Goal: Task Accomplishment & Management: Manage account settings

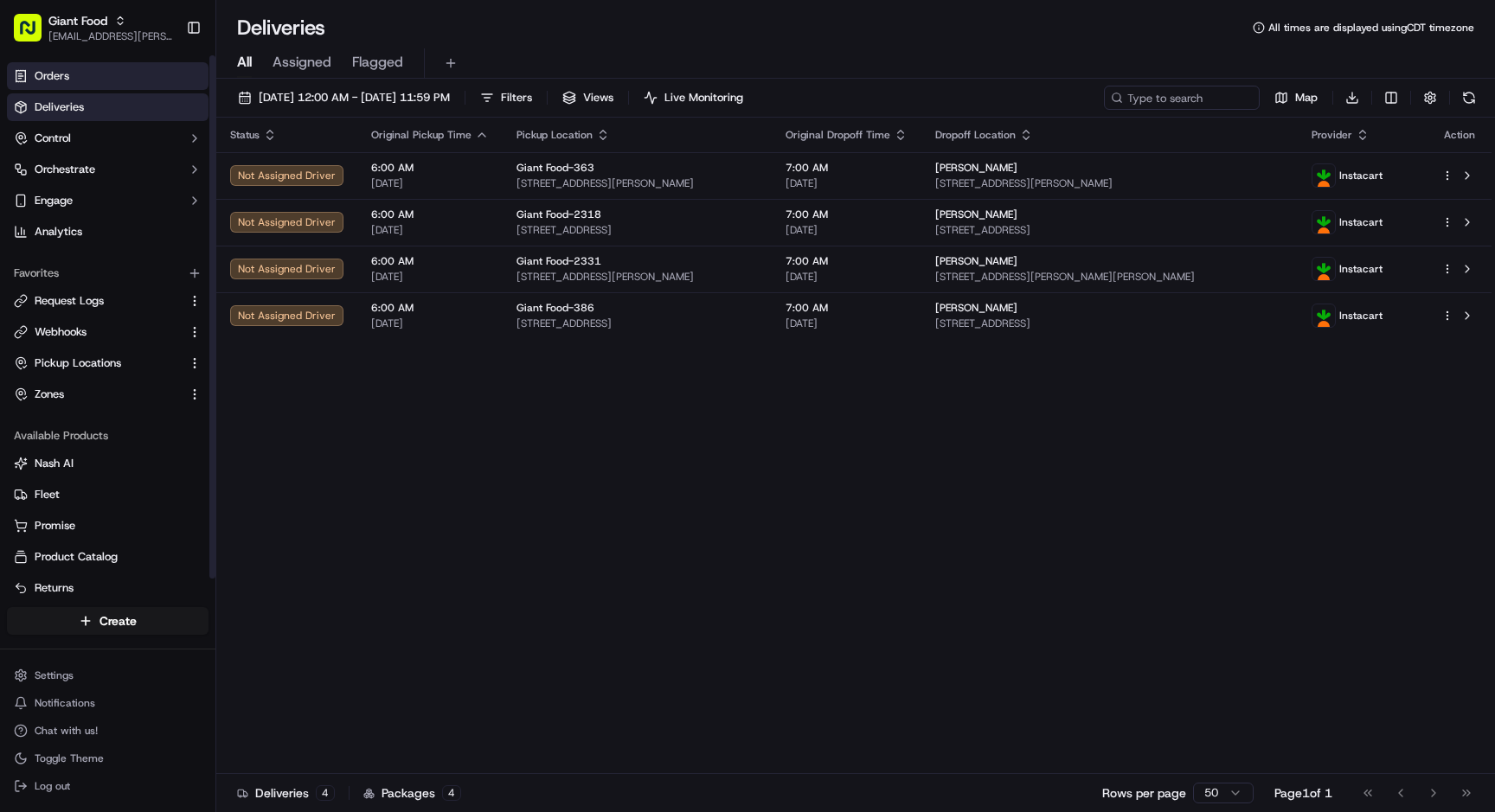
click at [95, 80] on link "Orders" at bounding box center [108, 76] width 202 height 28
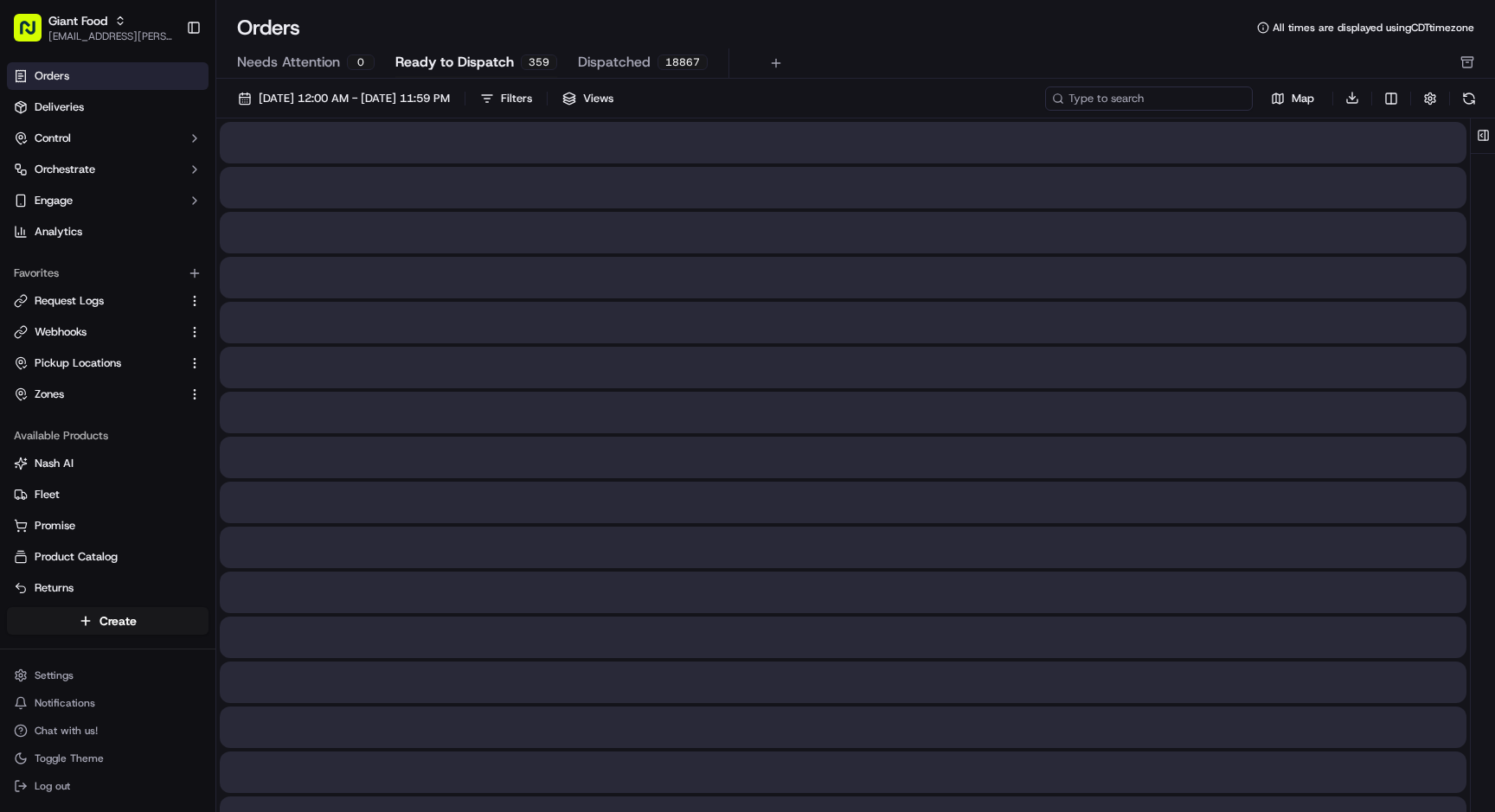
click at [1145, 97] on input at bounding box center [1149, 98] width 207 height 24
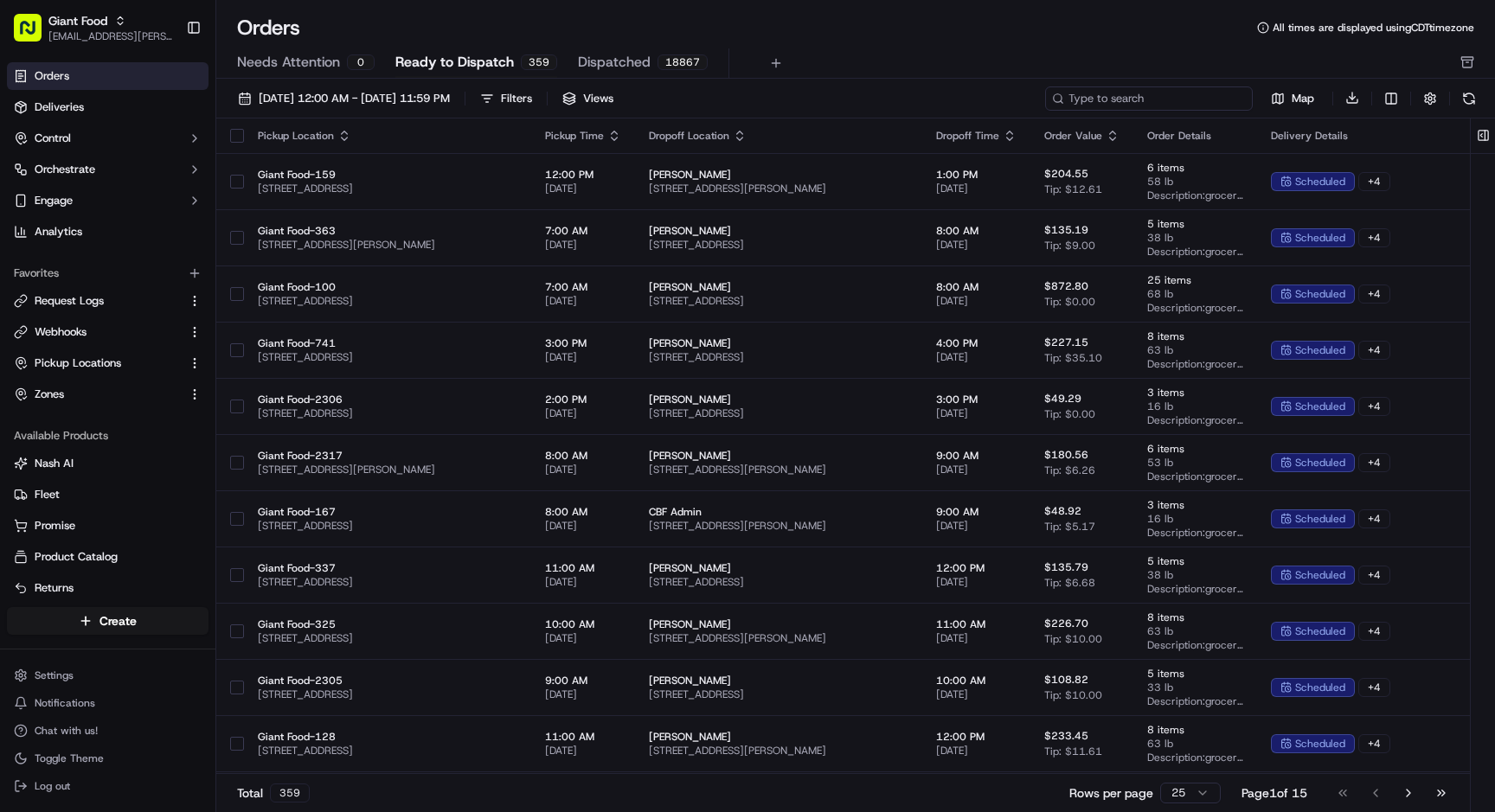
paste input "i714223188"
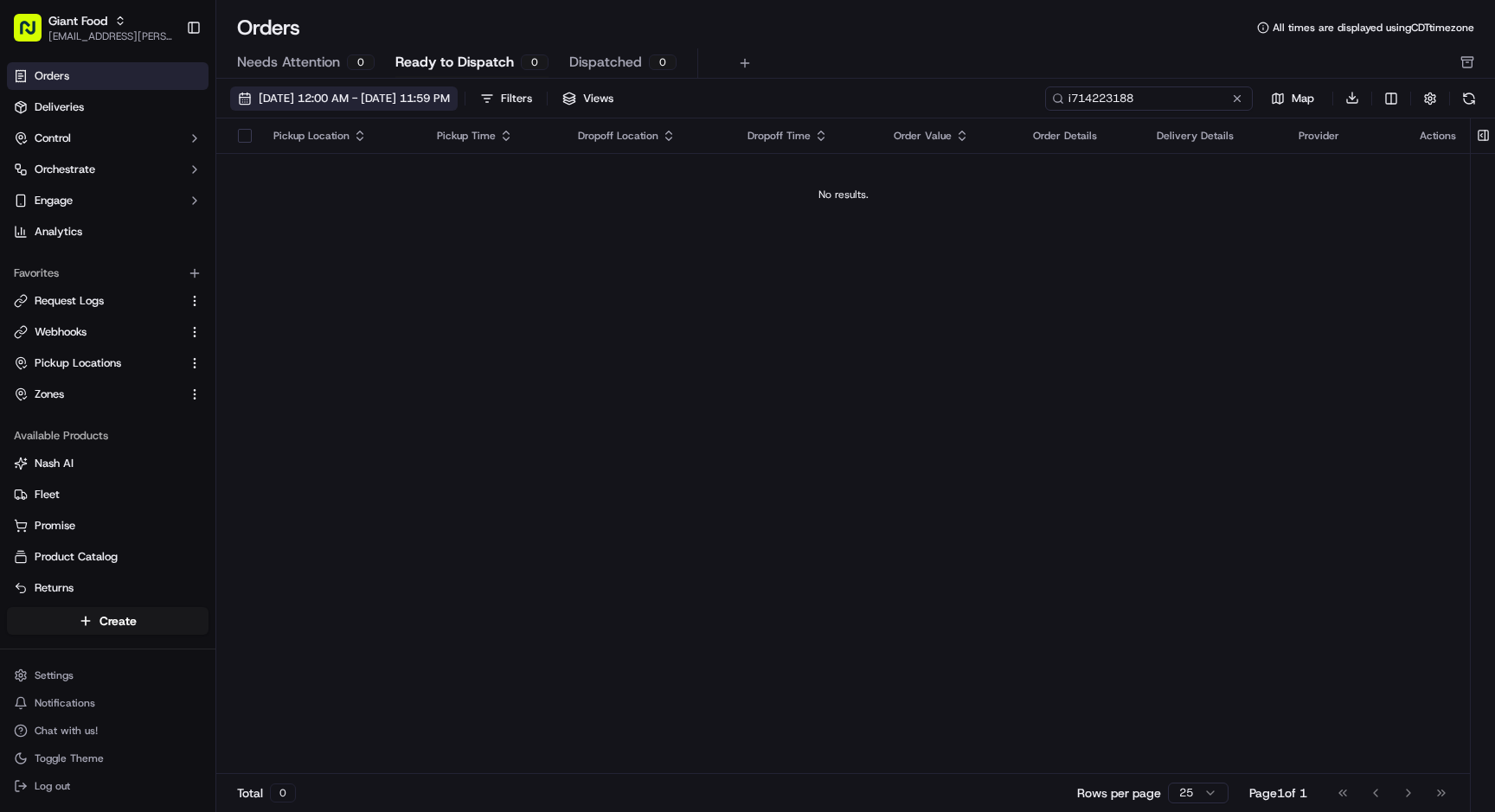
type input "i714223188"
click at [388, 97] on span "[DATE] 12:00 AM - [DATE] 11:59 PM" at bounding box center [354, 99] width 191 height 16
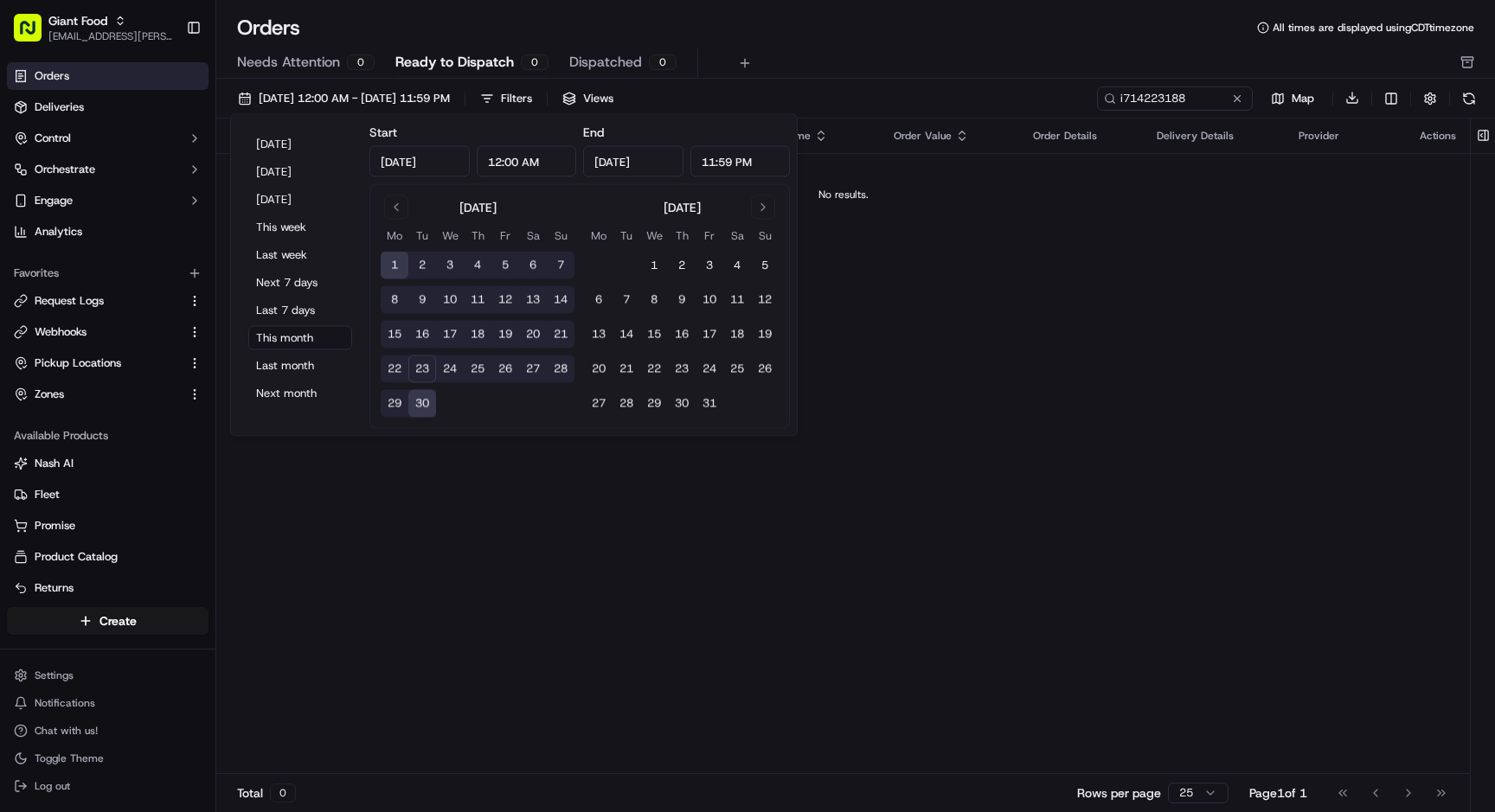
click at [427, 404] on button "30" at bounding box center [422, 404] width 28 height 28
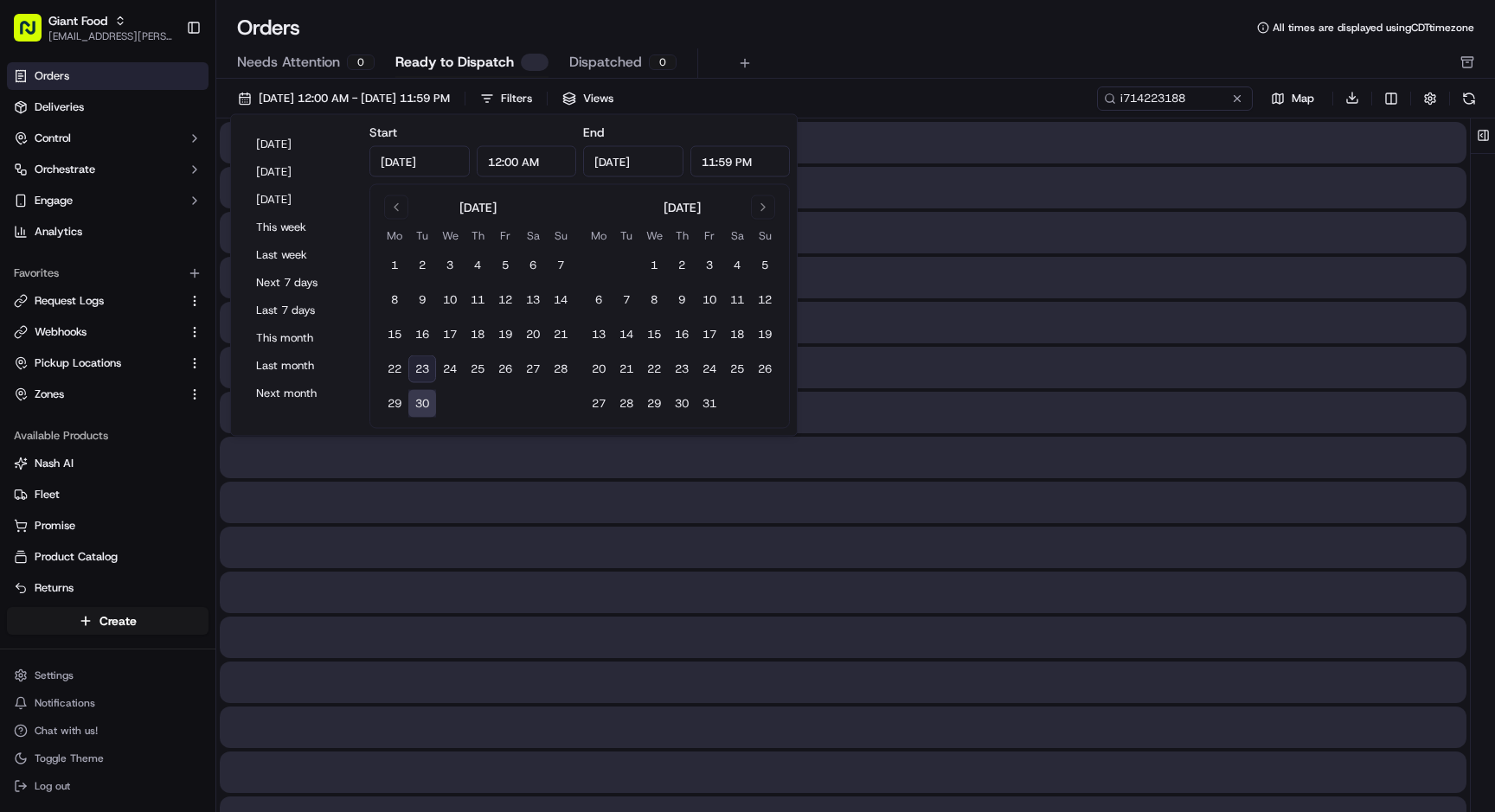
type input "[DATE]"
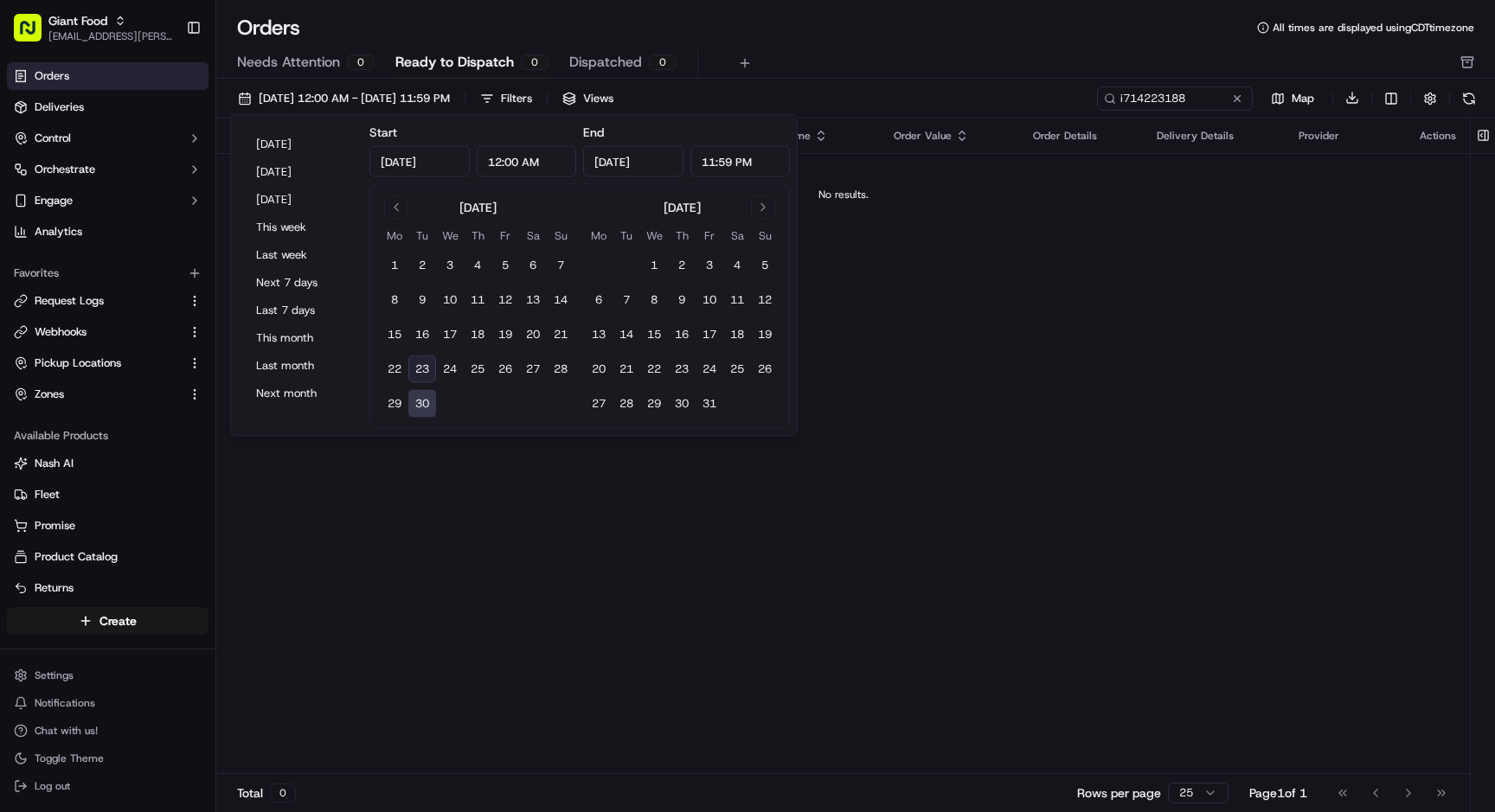
click at [956, 59] on div "Needs Attention 0 Ready to Dispatch 0 Dispatched 0" at bounding box center [843, 63] width 1213 height 29
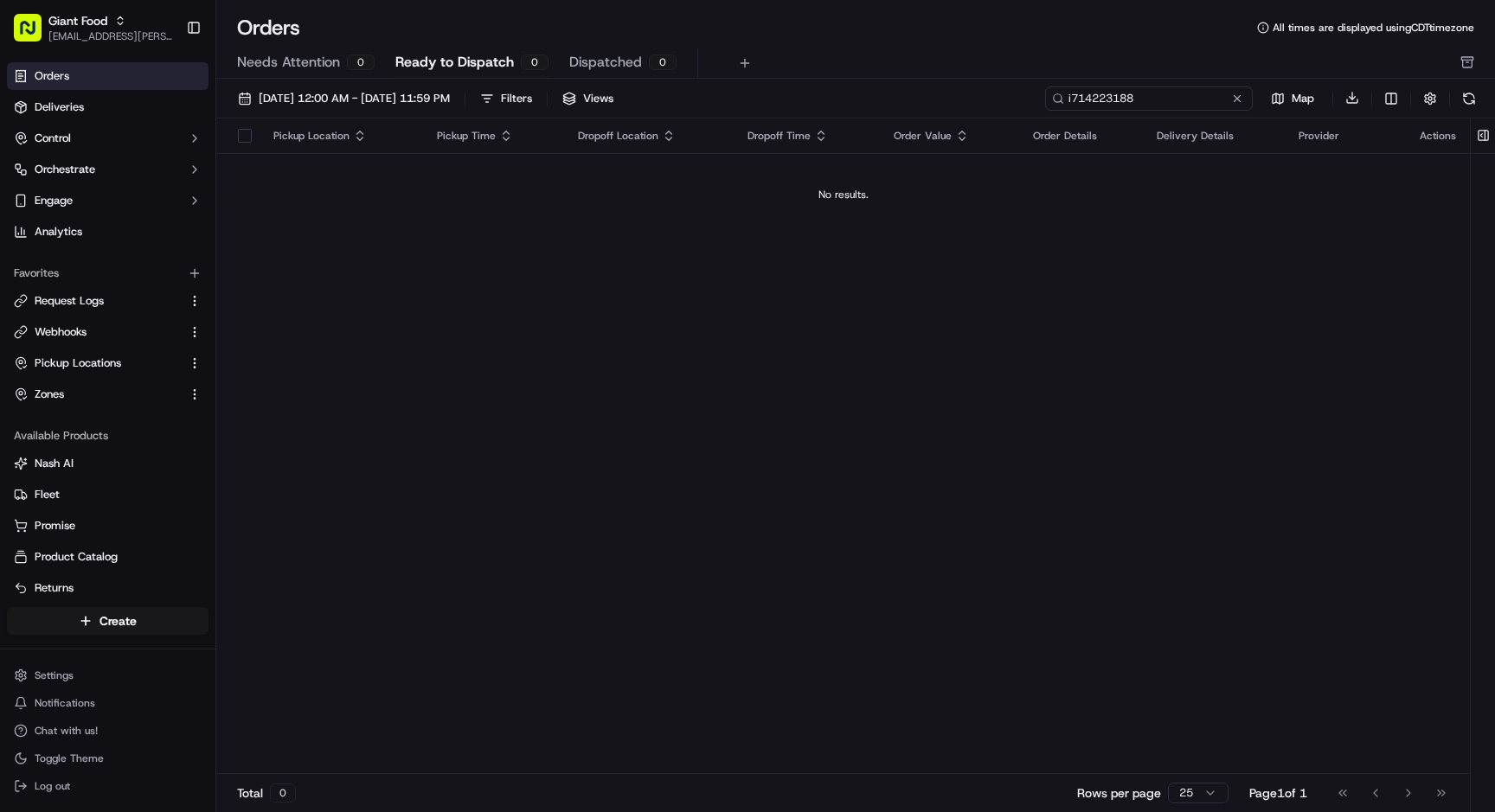
click at [1195, 97] on input "i714223188" at bounding box center [1149, 98] width 207 height 24
click at [89, 18] on span "Giant Food" at bounding box center [78, 20] width 59 height 17
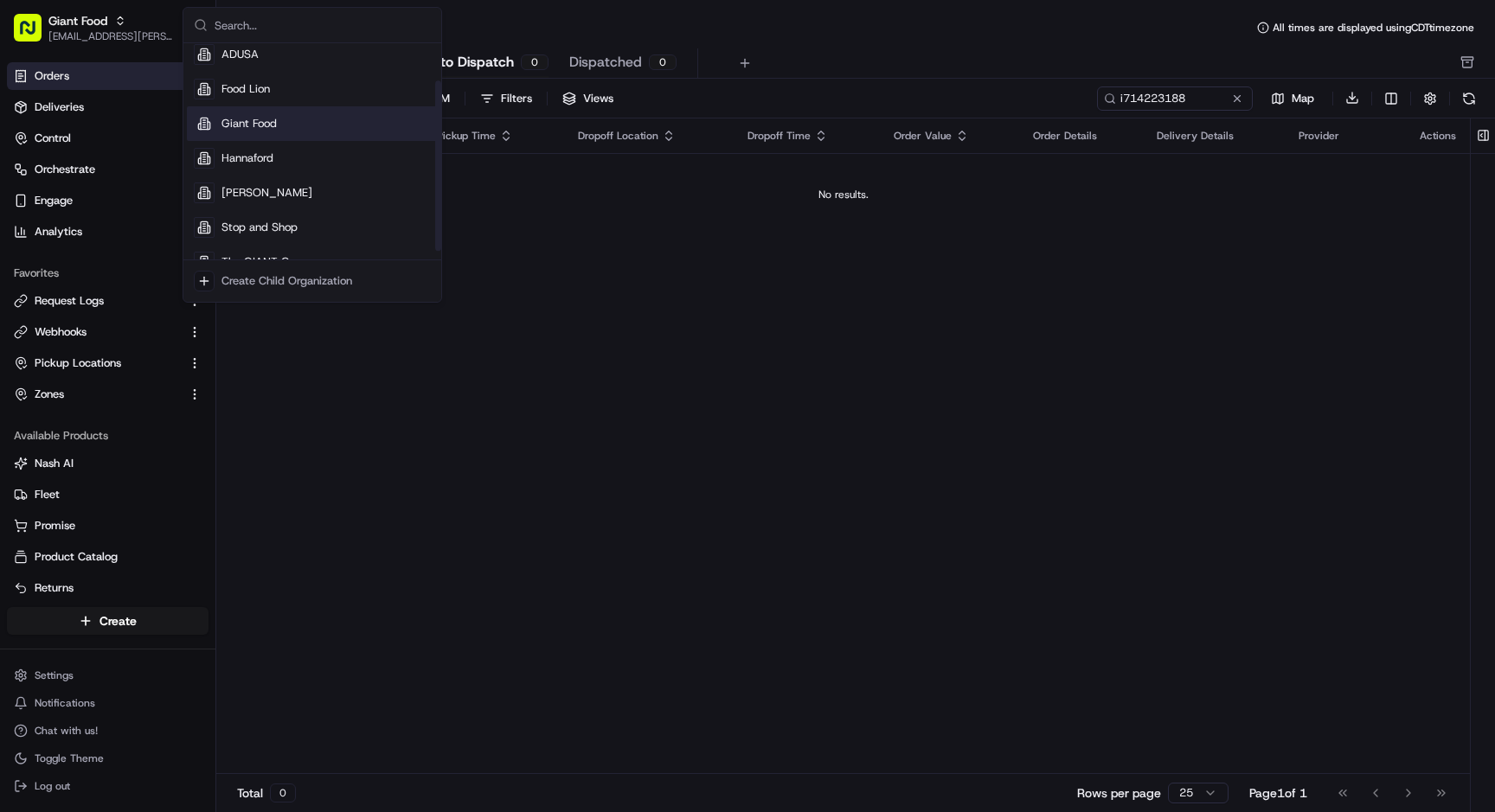
scroll to position [59, 0]
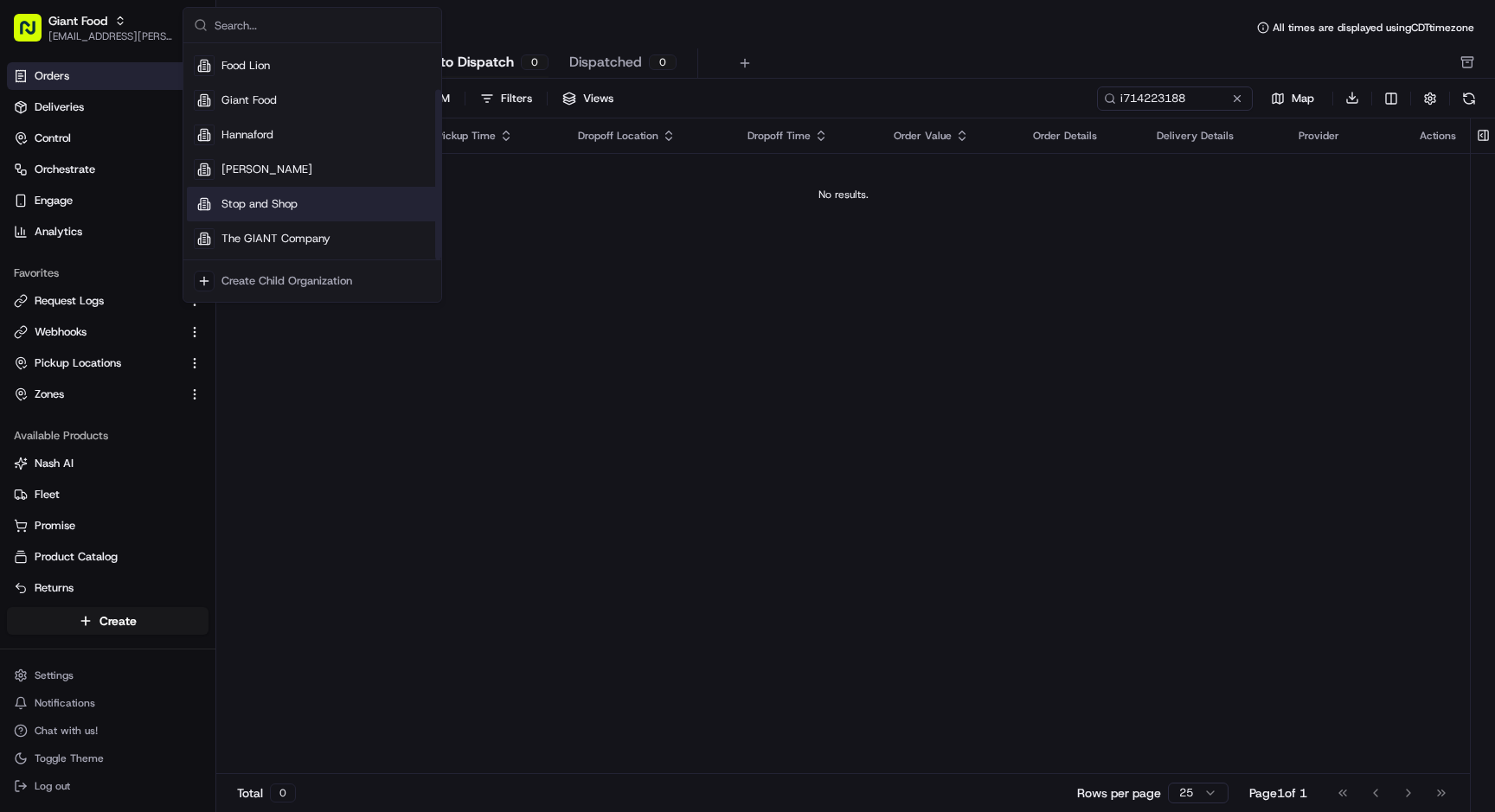
click at [286, 210] on span "Stop and Shop" at bounding box center [259, 204] width 77 height 16
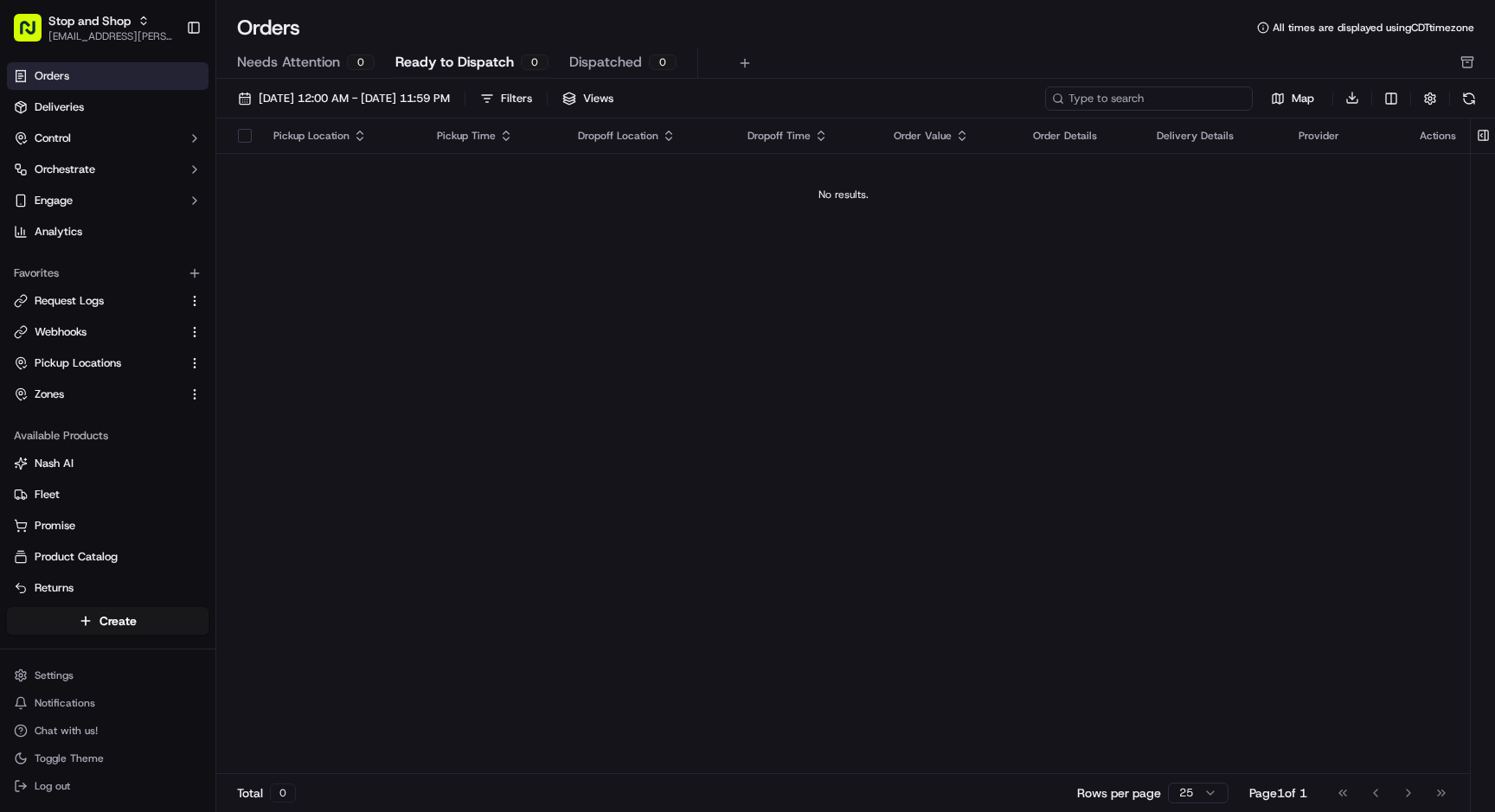
click at [1147, 103] on input at bounding box center [1149, 98] width 207 height 24
paste input "i714223188"
type input "i714223188"
click at [455, 52] on span "Ready to Dispatch" at bounding box center [455, 62] width 118 height 20
click at [284, 65] on span "Needs Attention" at bounding box center [289, 62] width 103 height 20
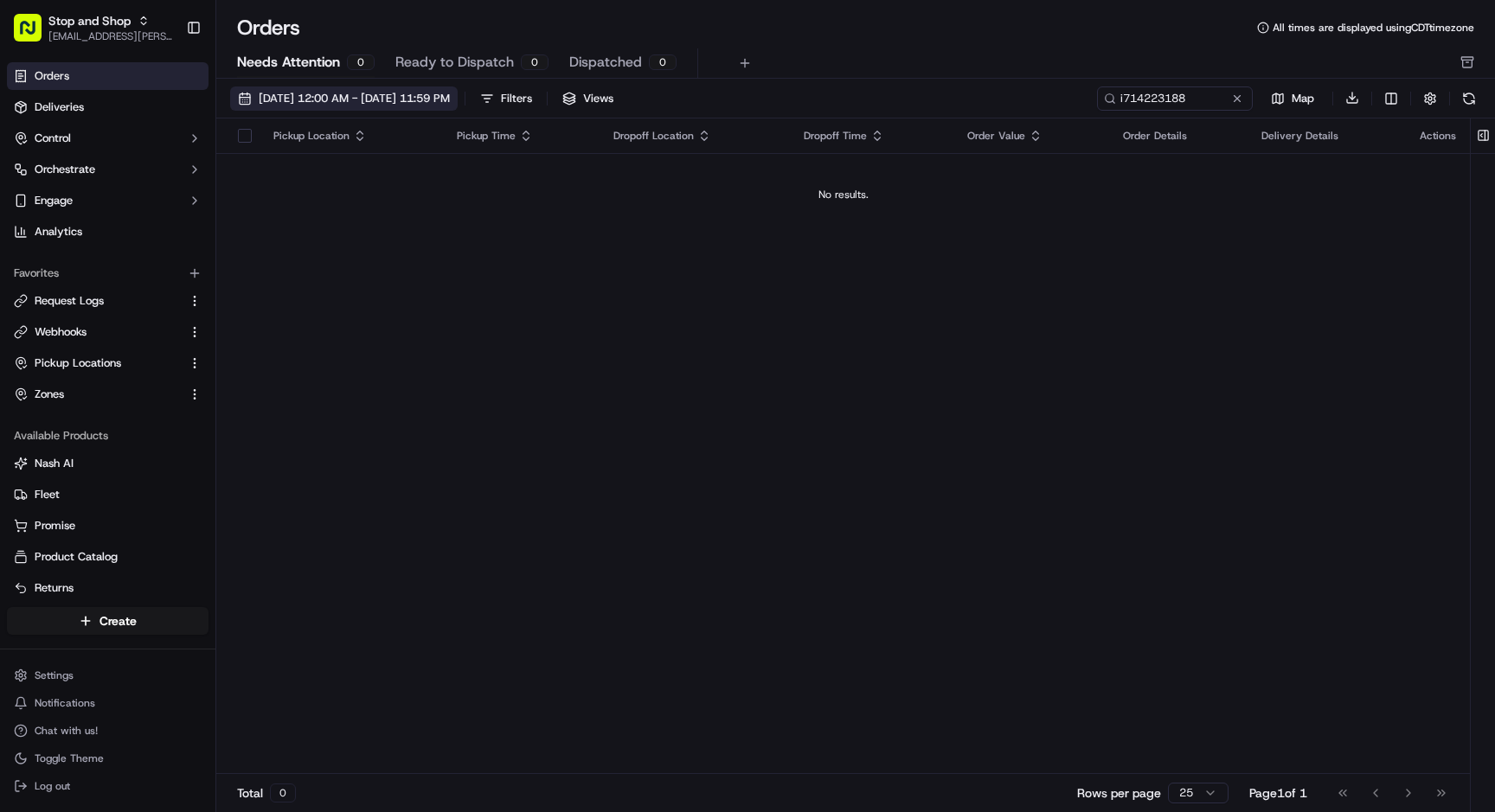
click at [385, 101] on span "[DATE] 12:00 AM - [DATE] 11:59 PM" at bounding box center [354, 99] width 191 height 16
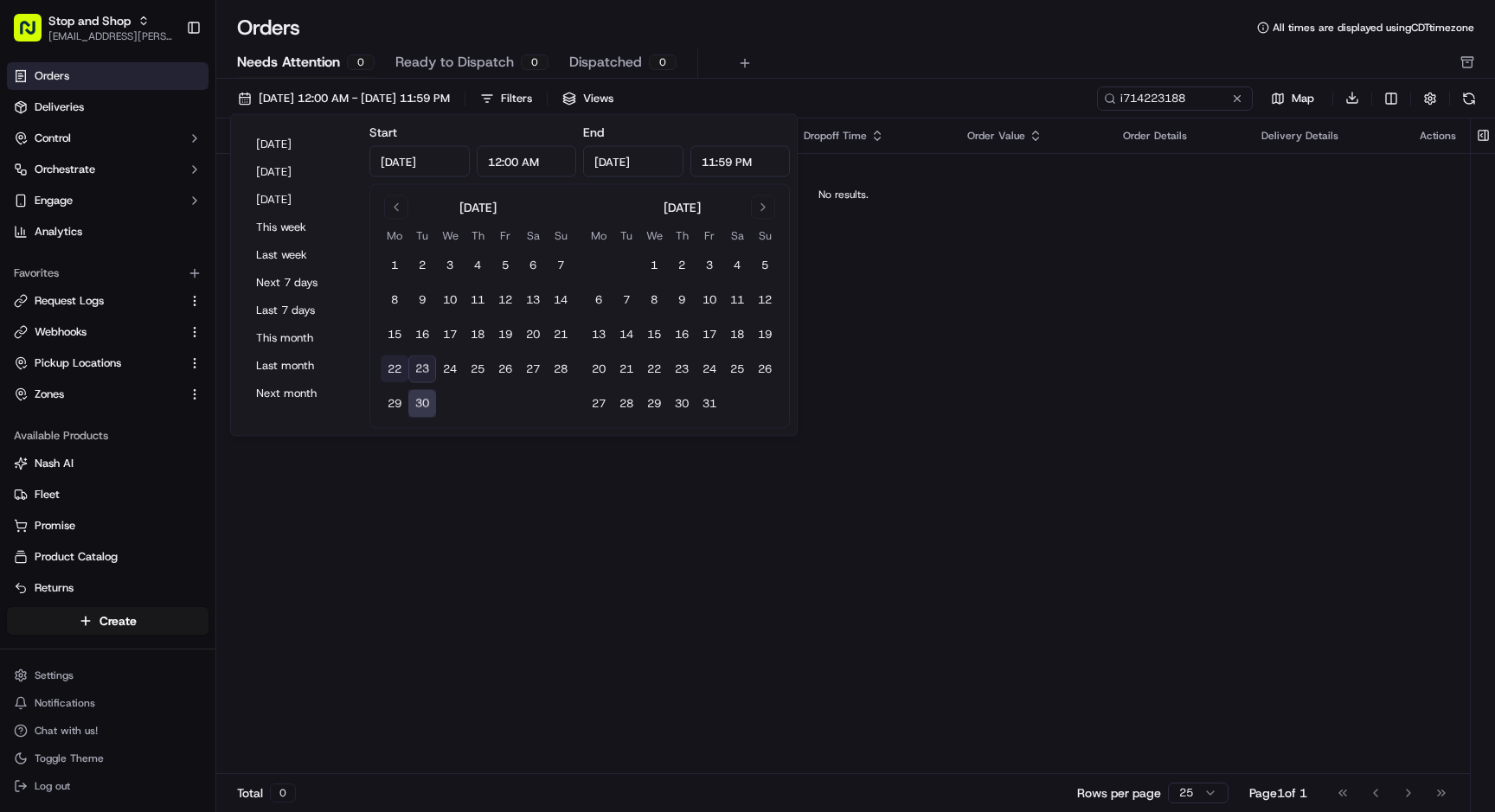
click at [390, 364] on button "22" at bounding box center [395, 369] width 28 height 28
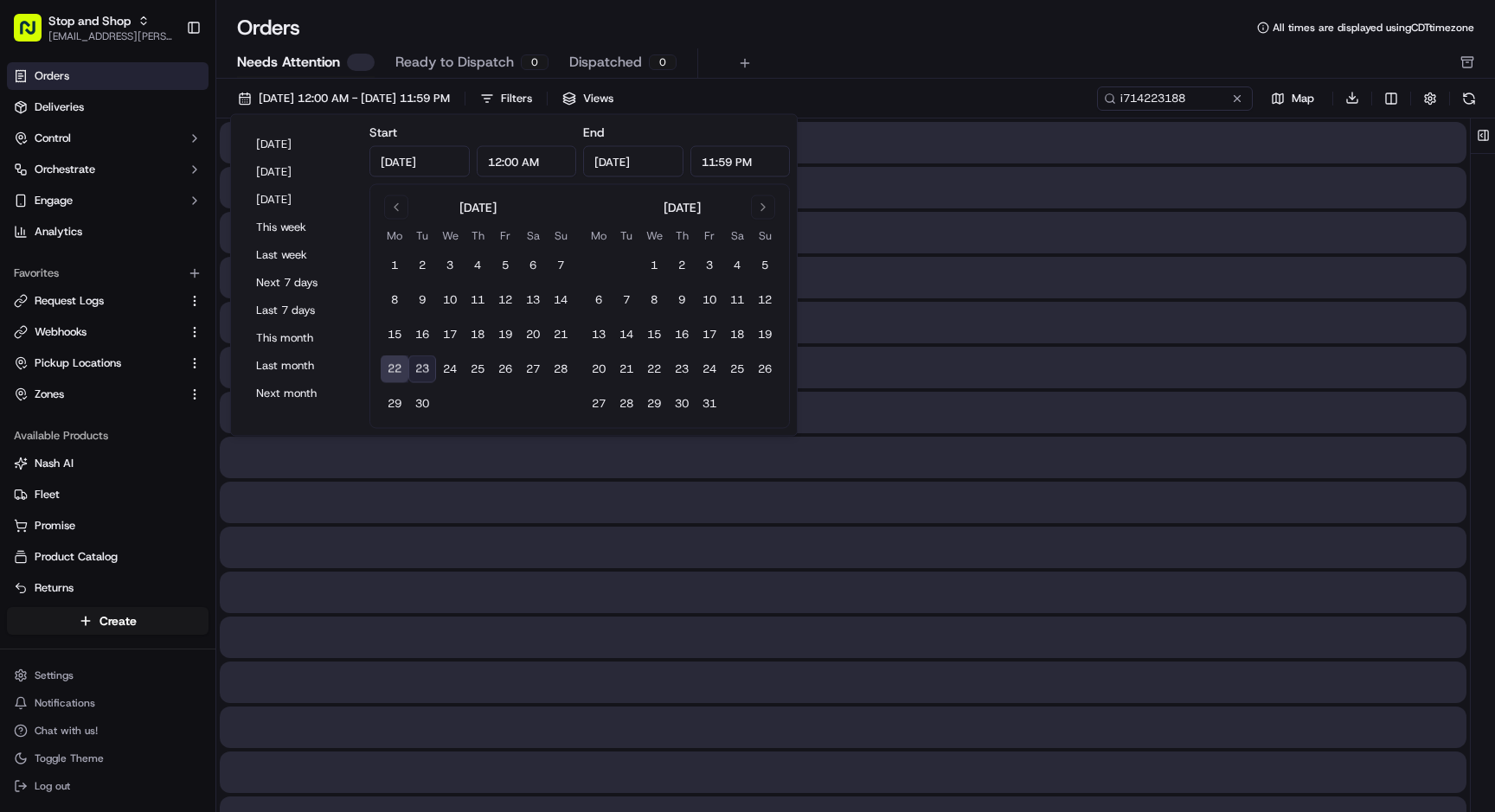
type input "[DATE]"
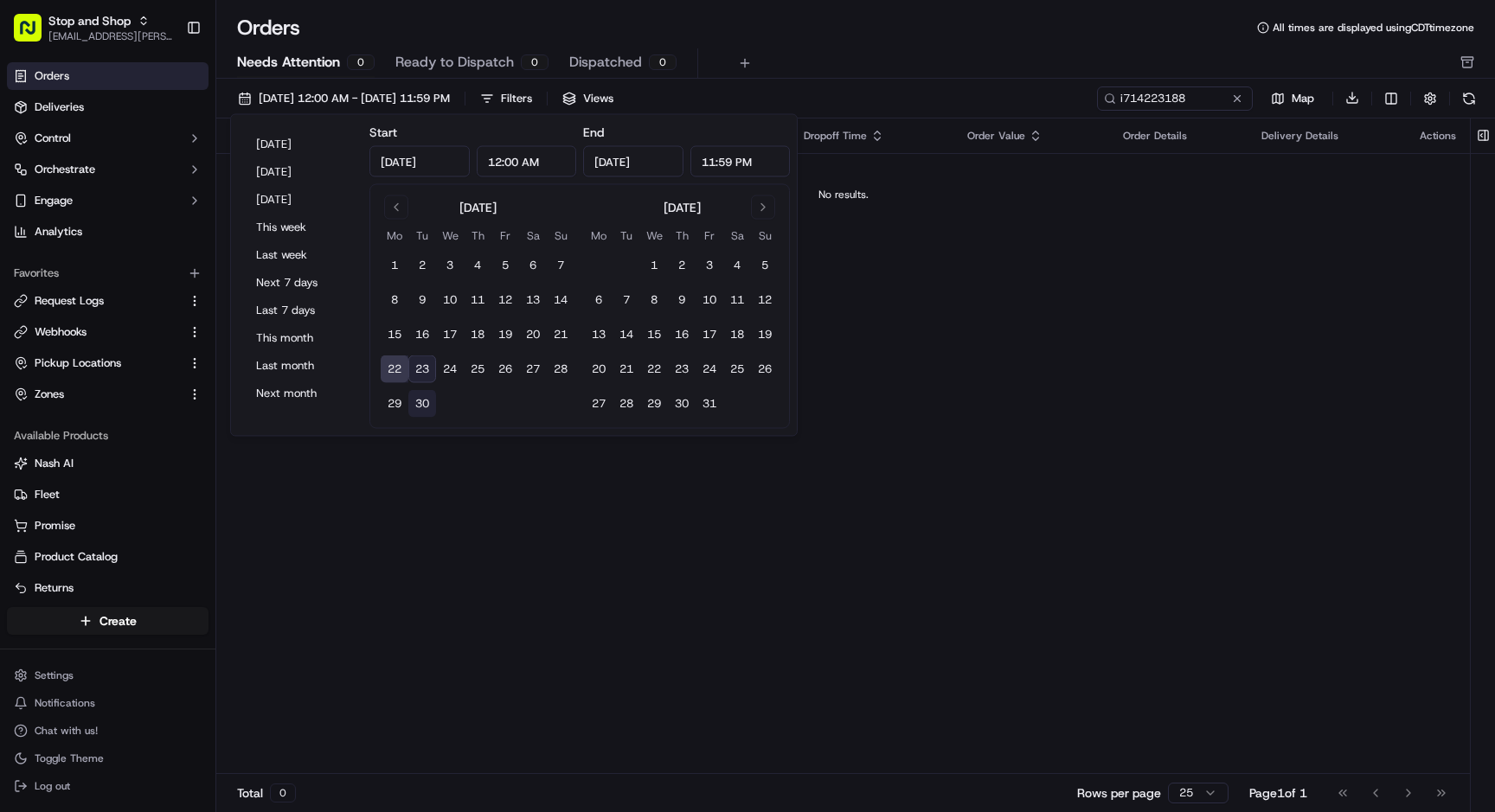
click at [420, 399] on button "30" at bounding box center [422, 404] width 28 height 28
type input "[DATE]"
click at [930, 31] on div "Orders All times are displayed using CDT timezone" at bounding box center [855, 27] width 1279 height 28
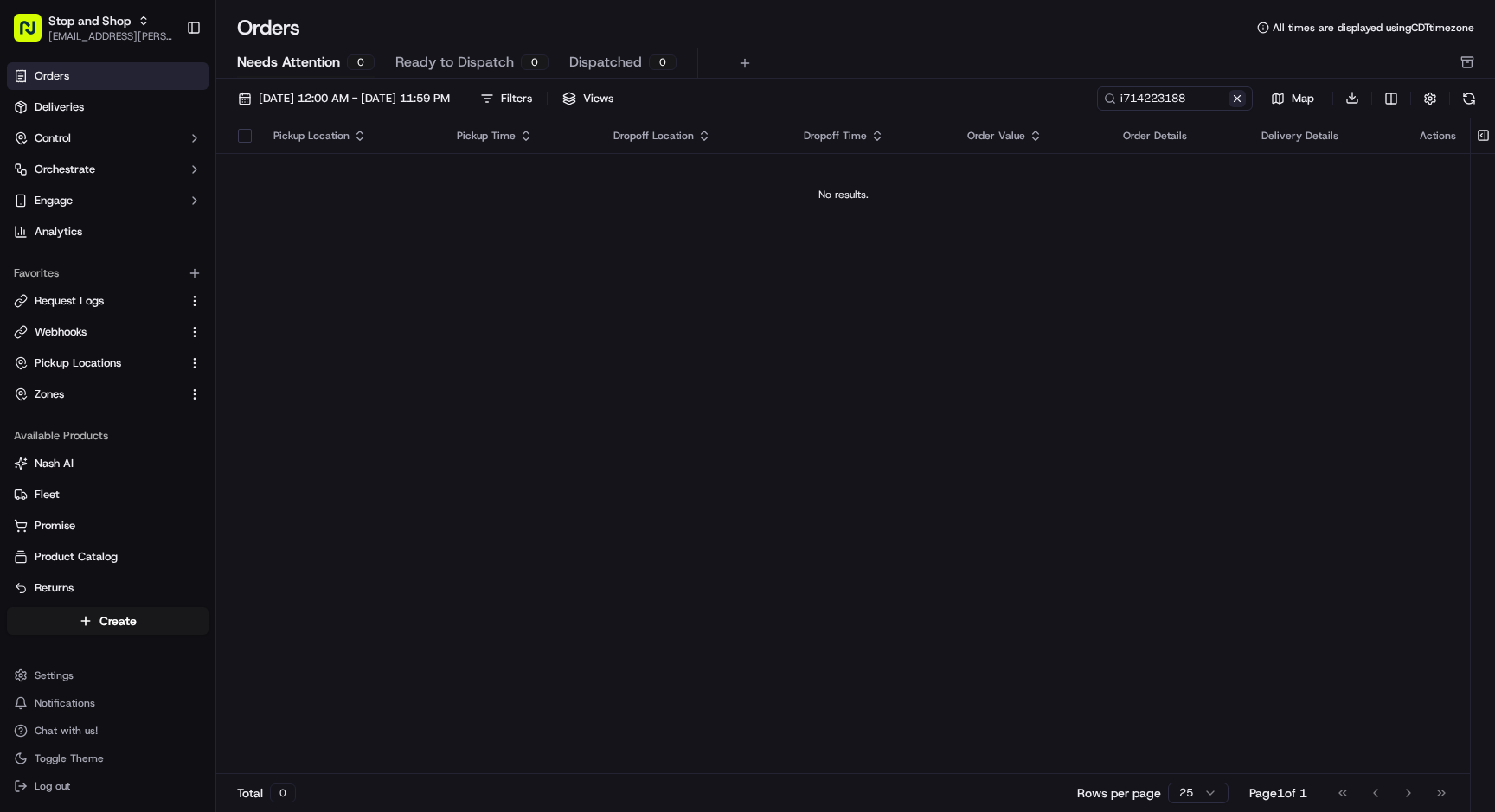
click at [1238, 102] on button at bounding box center [1237, 99] width 17 height 17
click at [407, 100] on span "[DATE] 12:00 AM - [DATE] 11:59 PM" at bounding box center [354, 99] width 191 height 16
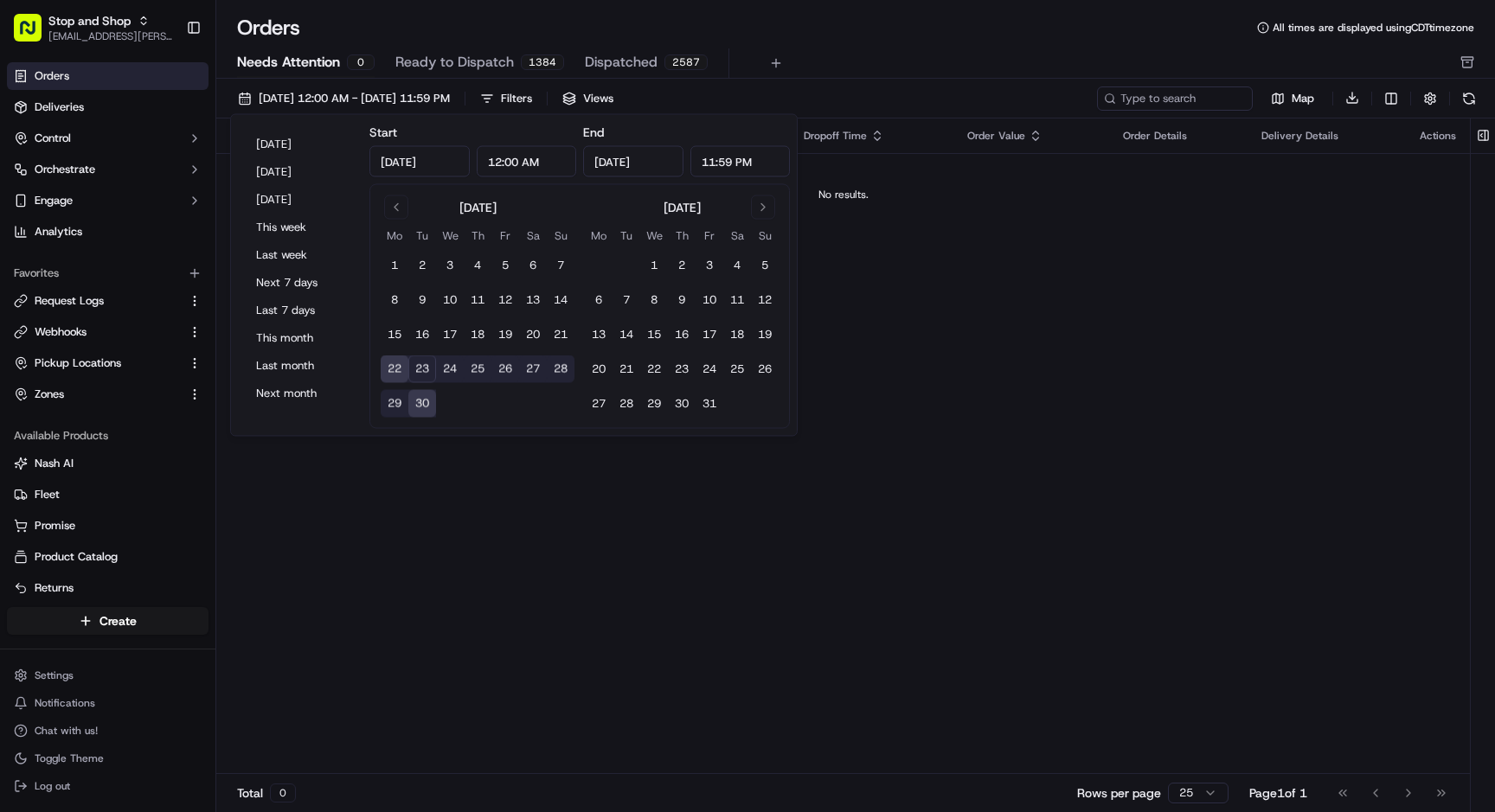
click at [419, 366] on button "23" at bounding box center [422, 369] width 28 height 28
type input "[DATE]"
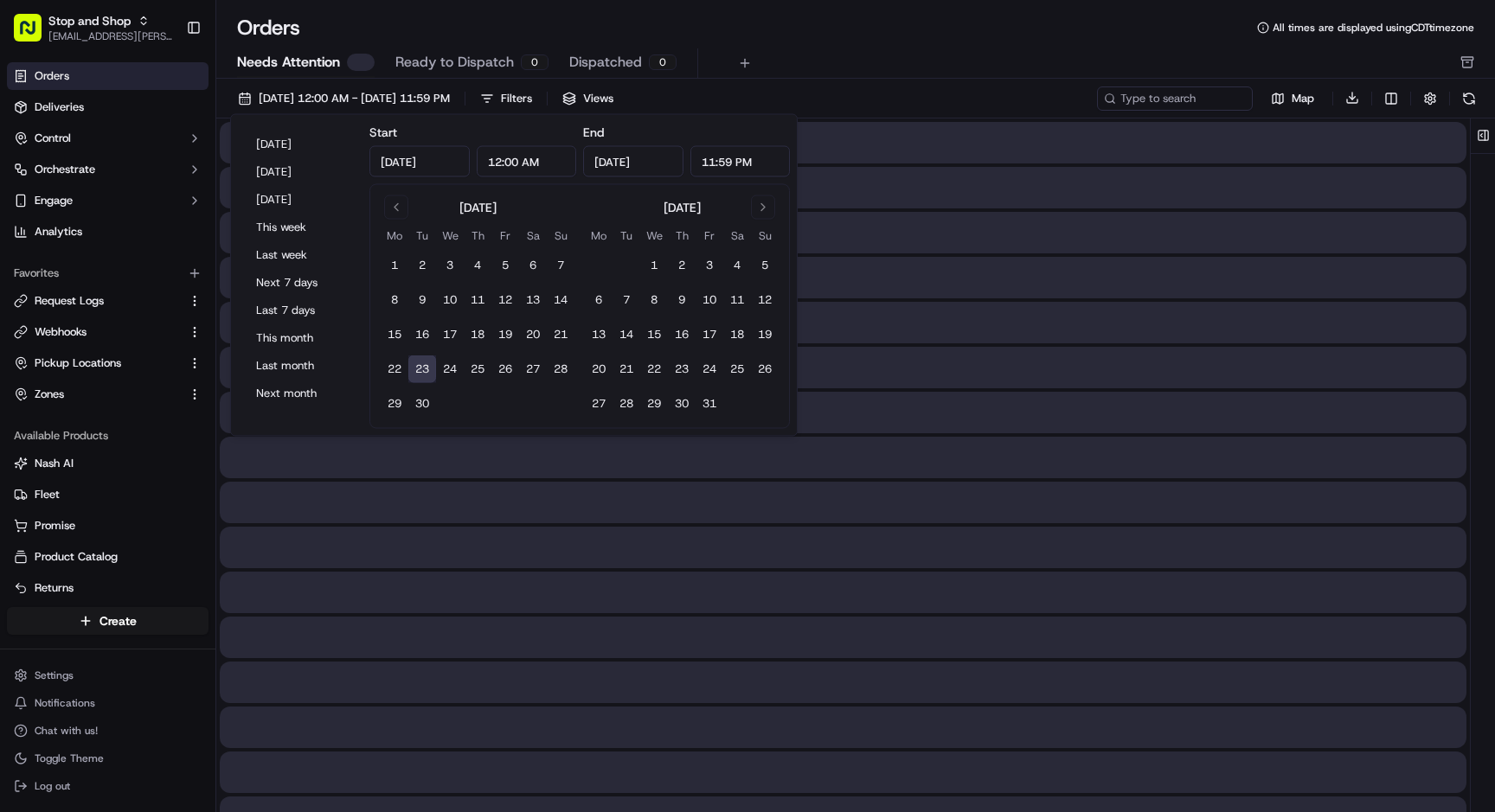
click at [419, 366] on button "23" at bounding box center [422, 369] width 28 height 28
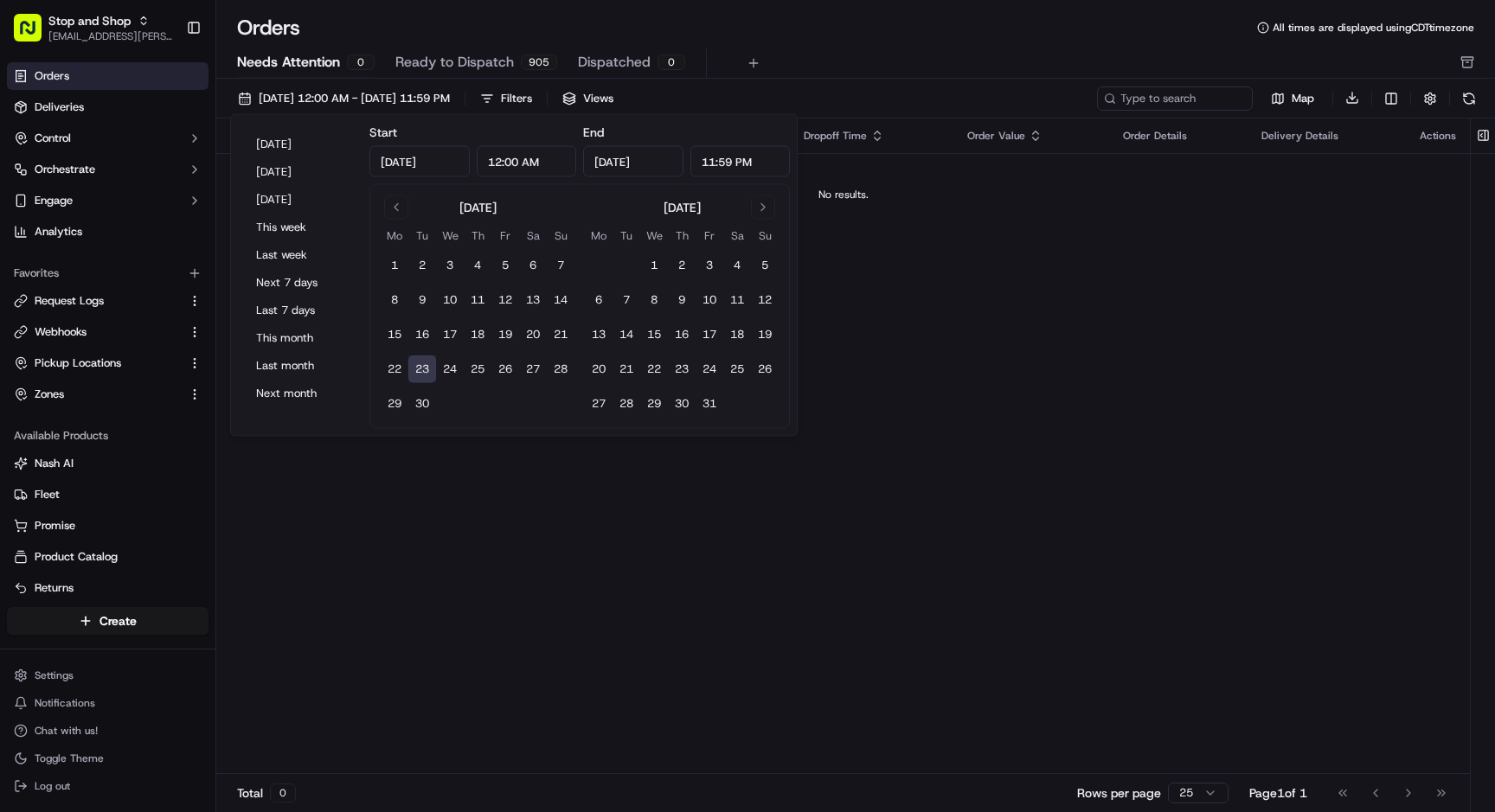
click at [774, 47] on div "Orders All times are displayed using CDT timezone Needs Attention 0 Ready to Di…" at bounding box center [855, 46] width 1279 height 65
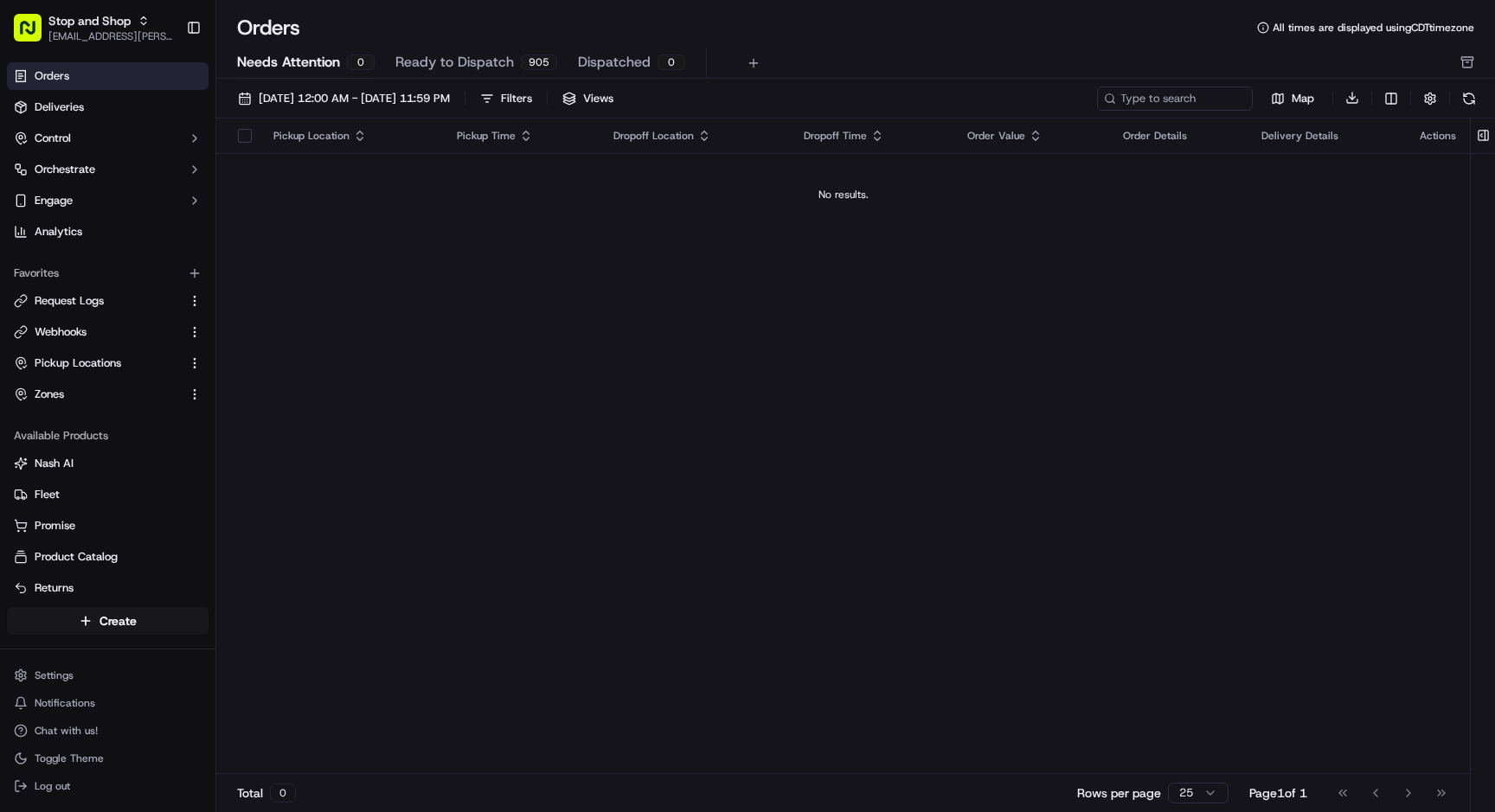
click at [435, 69] on span "Ready to Dispatch" at bounding box center [455, 62] width 118 height 20
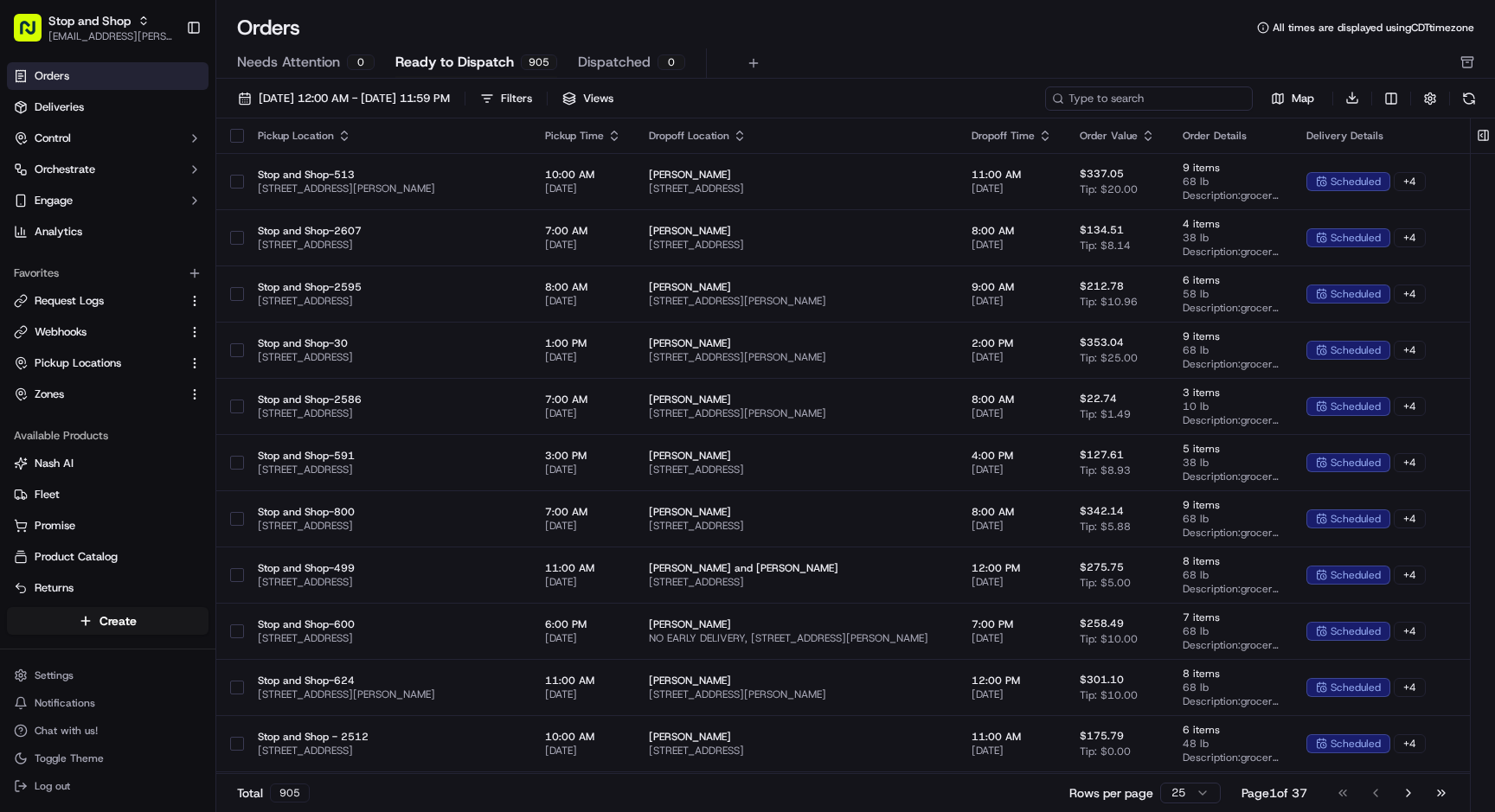
click at [1160, 109] on input at bounding box center [1149, 98] width 207 height 24
paste input "i714223188"
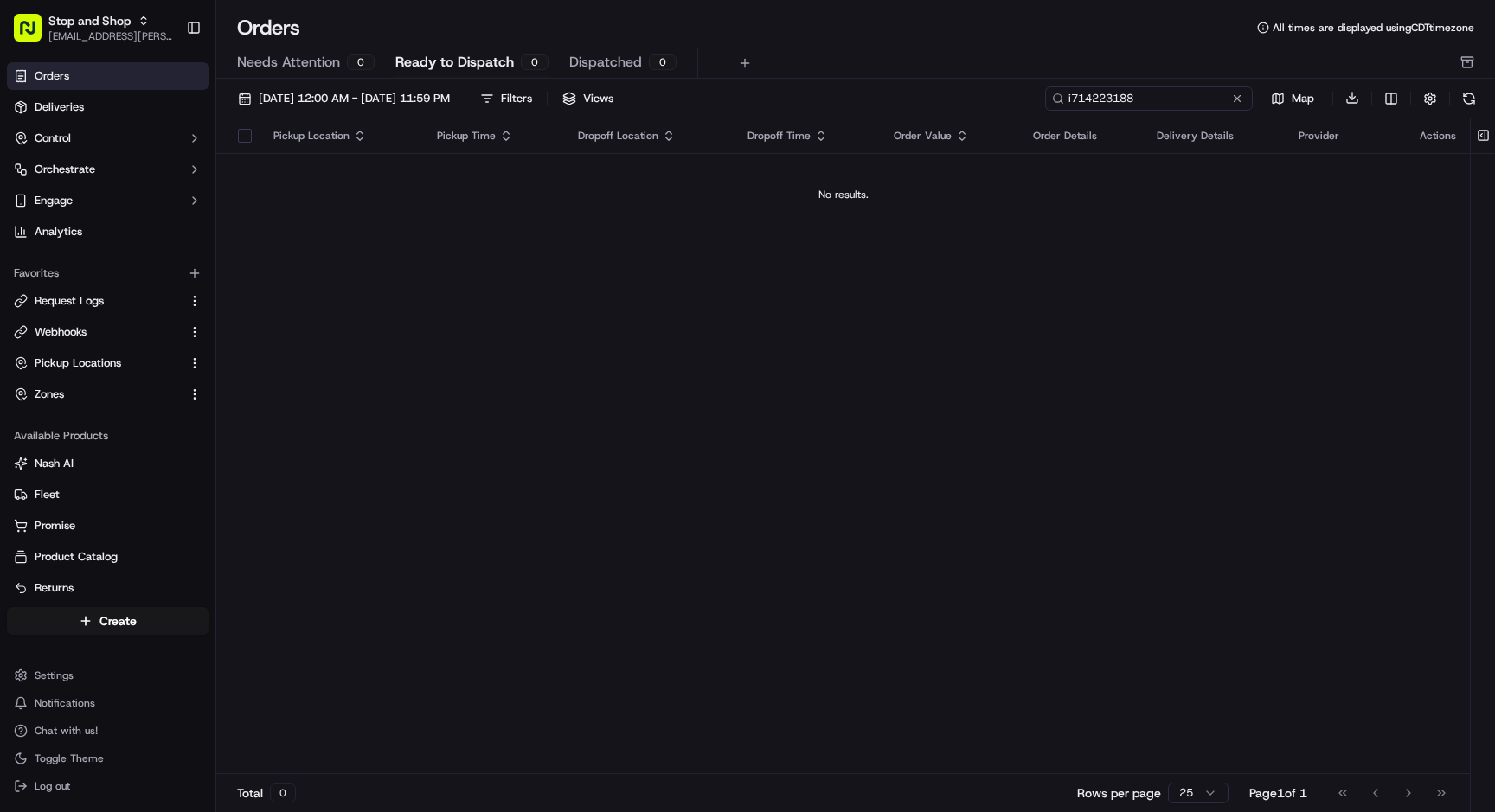
click at [1093, 95] on input "i714223188" at bounding box center [1149, 98] width 207 height 24
paste input "6309926"
type input "i716309926"
click at [450, 96] on span "[DATE] 12:00 AM - [DATE] 11:59 PM" at bounding box center [354, 99] width 191 height 16
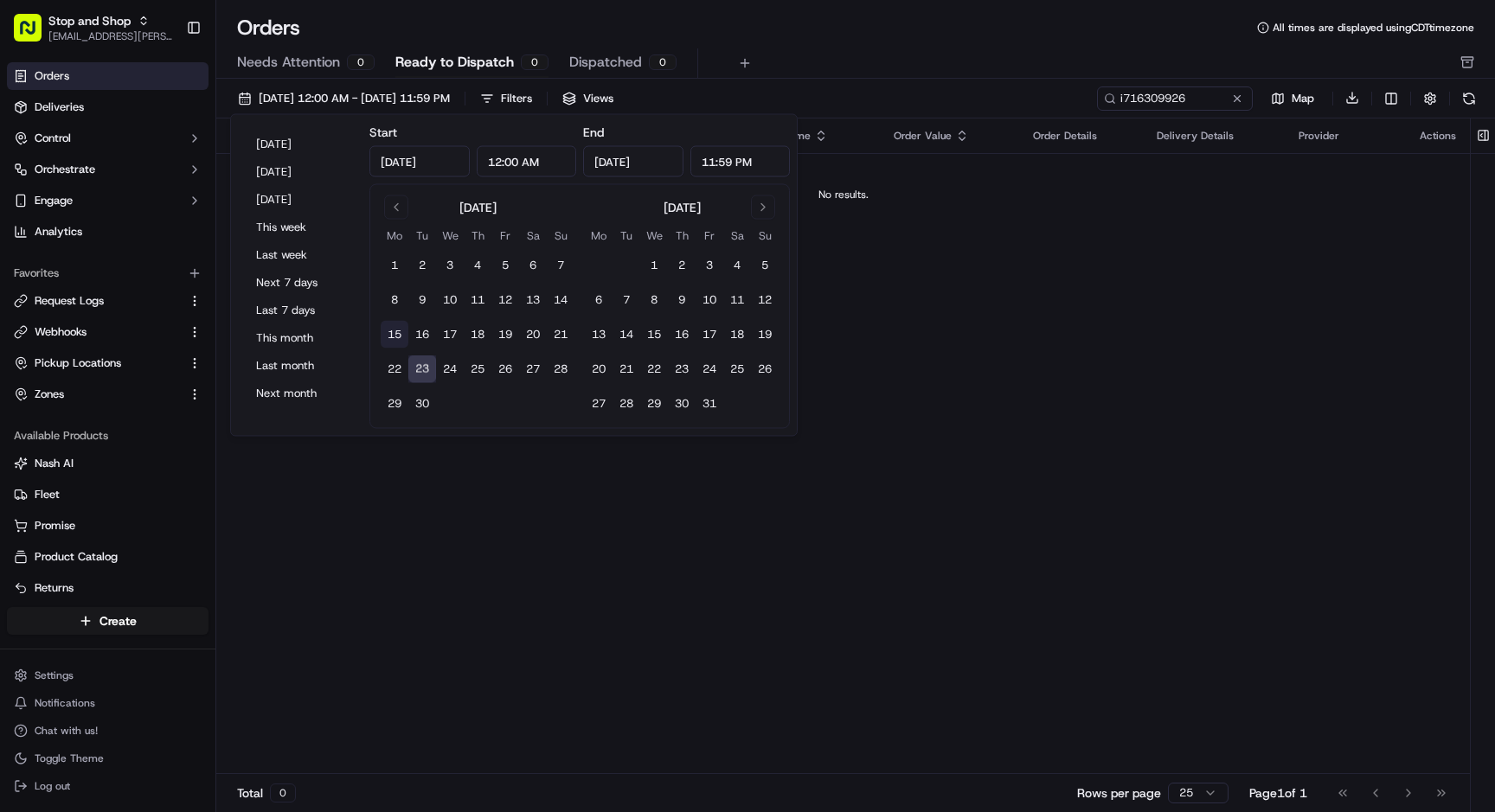
click at [393, 335] on button "15" at bounding box center [395, 334] width 28 height 28
type input "[DATE]"
click at [426, 403] on button "30" at bounding box center [422, 404] width 28 height 28
type input "[DATE]"
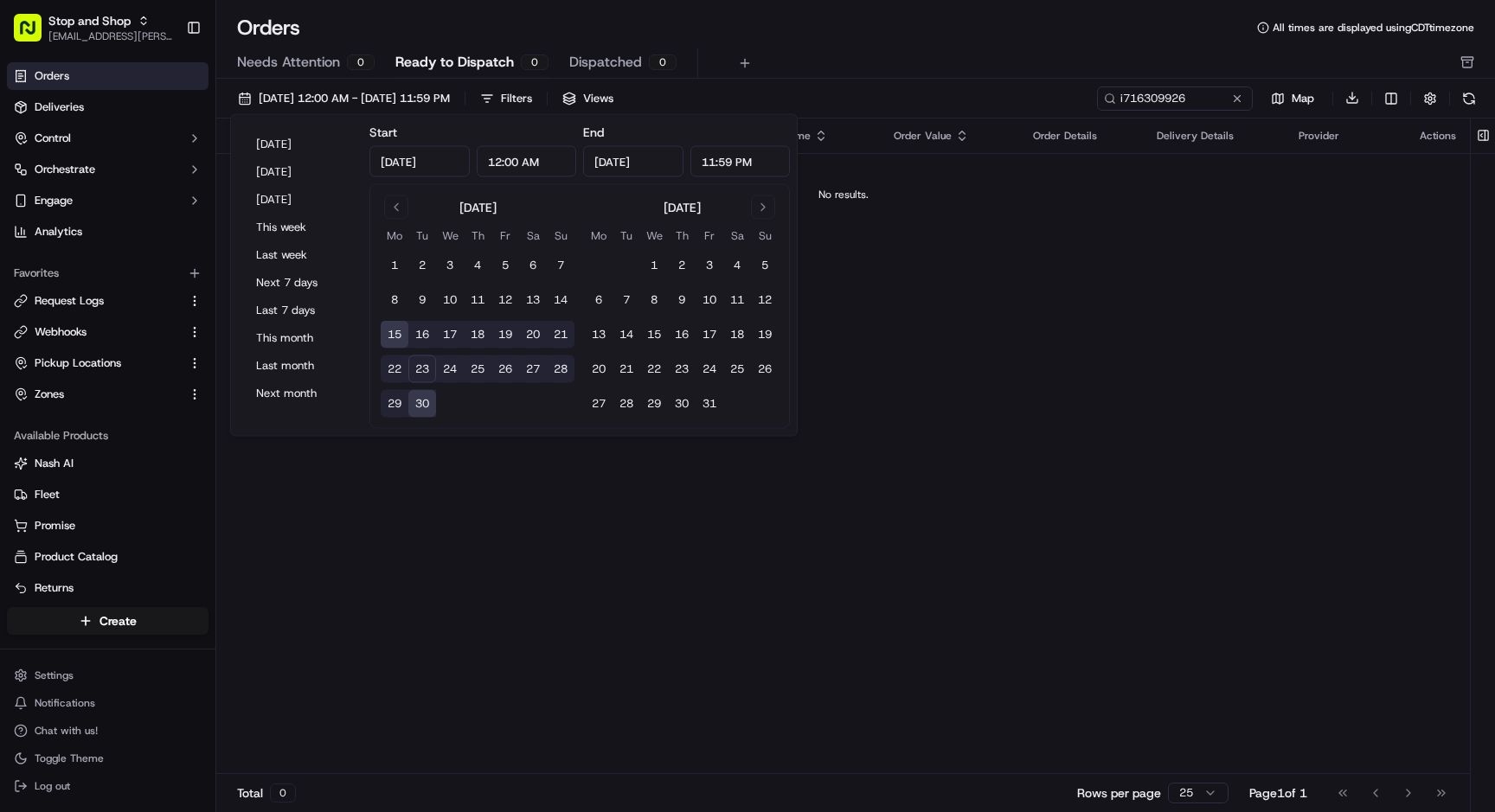
click at [788, 48] on div "Needs Attention 0 Ready to Dispatch 0 Dispatched 0" at bounding box center [843, 63] width 1213 height 29
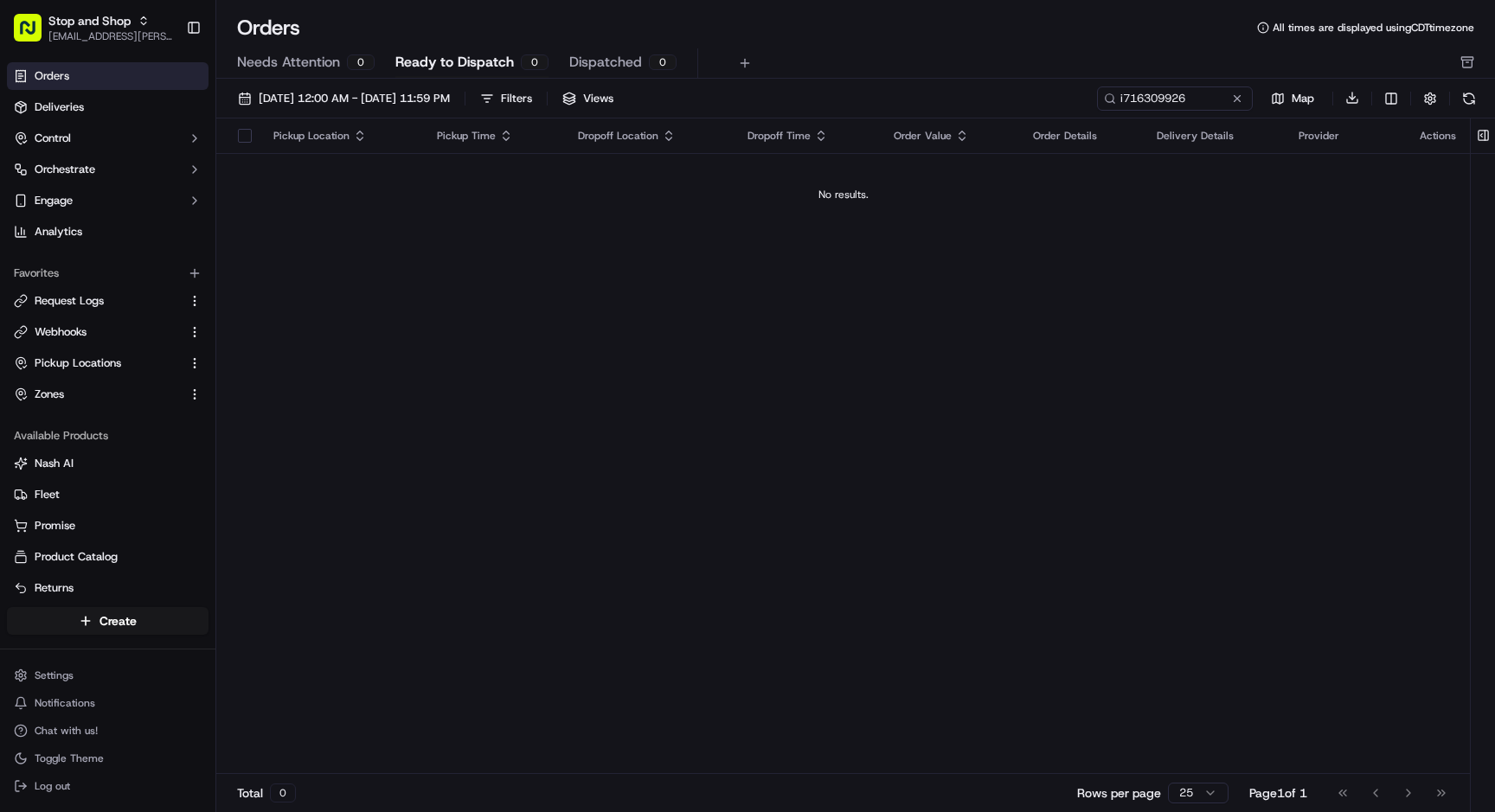
click at [429, 63] on span "Ready to Dispatch" at bounding box center [455, 62] width 118 height 20
click at [314, 68] on span "Needs Attention" at bounding box center [289, 62] width 103 height 20
click at [1235, 101] on button at bounding box center [1237, 99] width 17 height 17
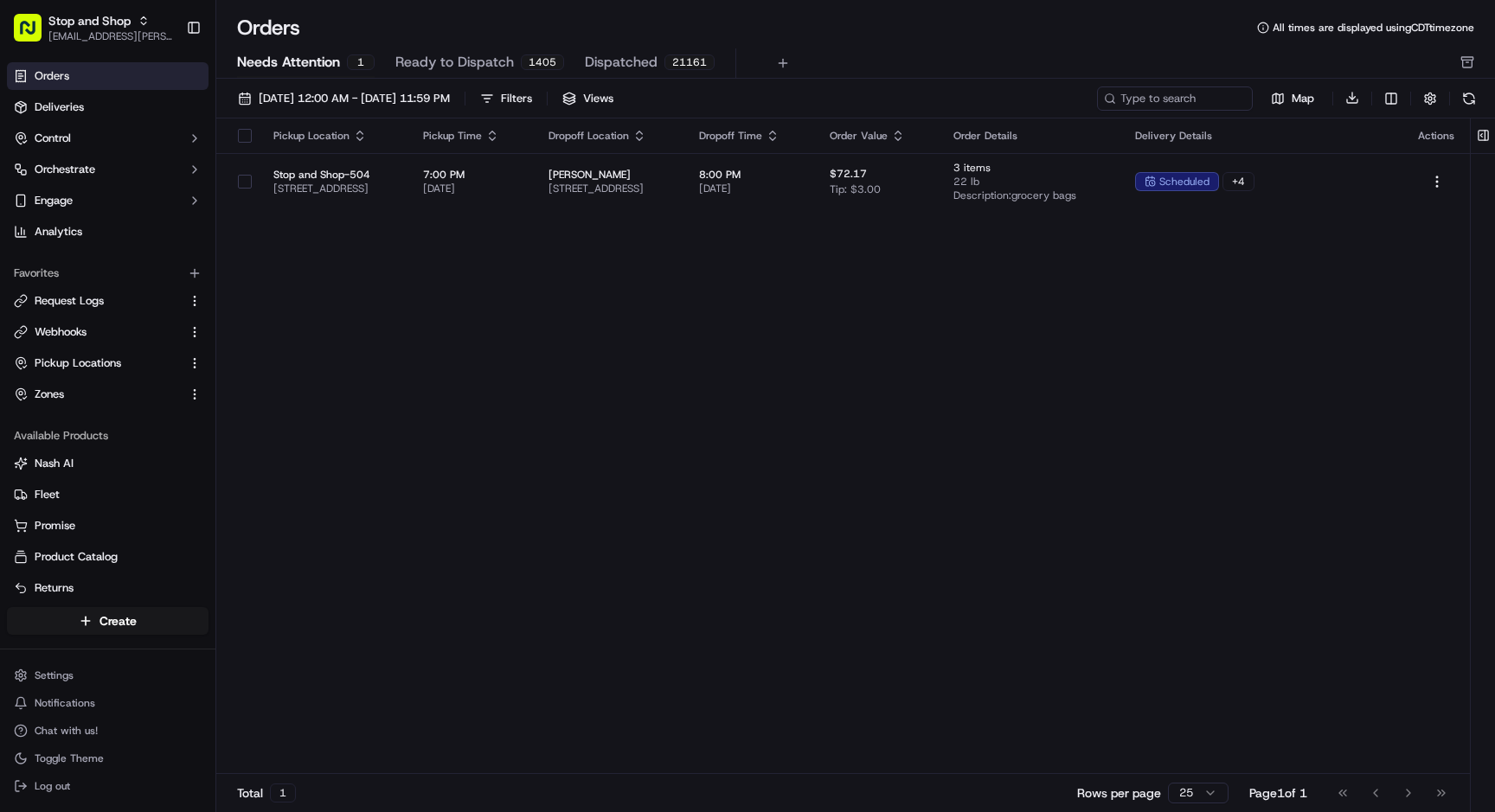
click at [427, 58] on span "Ready to Dispatch" at bounding box center [455, 62] width 118 height 20
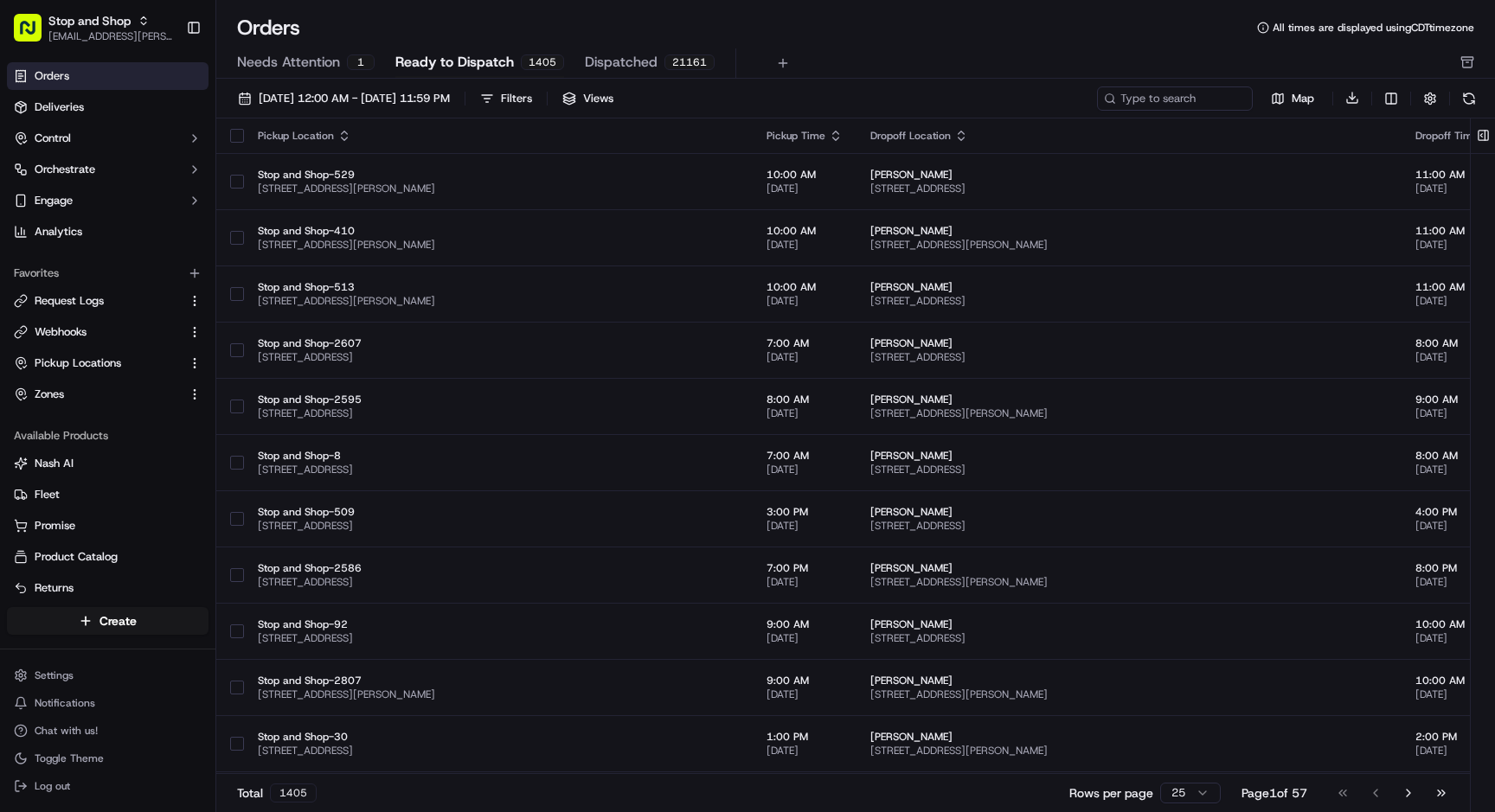
click at [289, 56] on span "Needs Attention" at bounding box center [289, 62] width 103 height 20
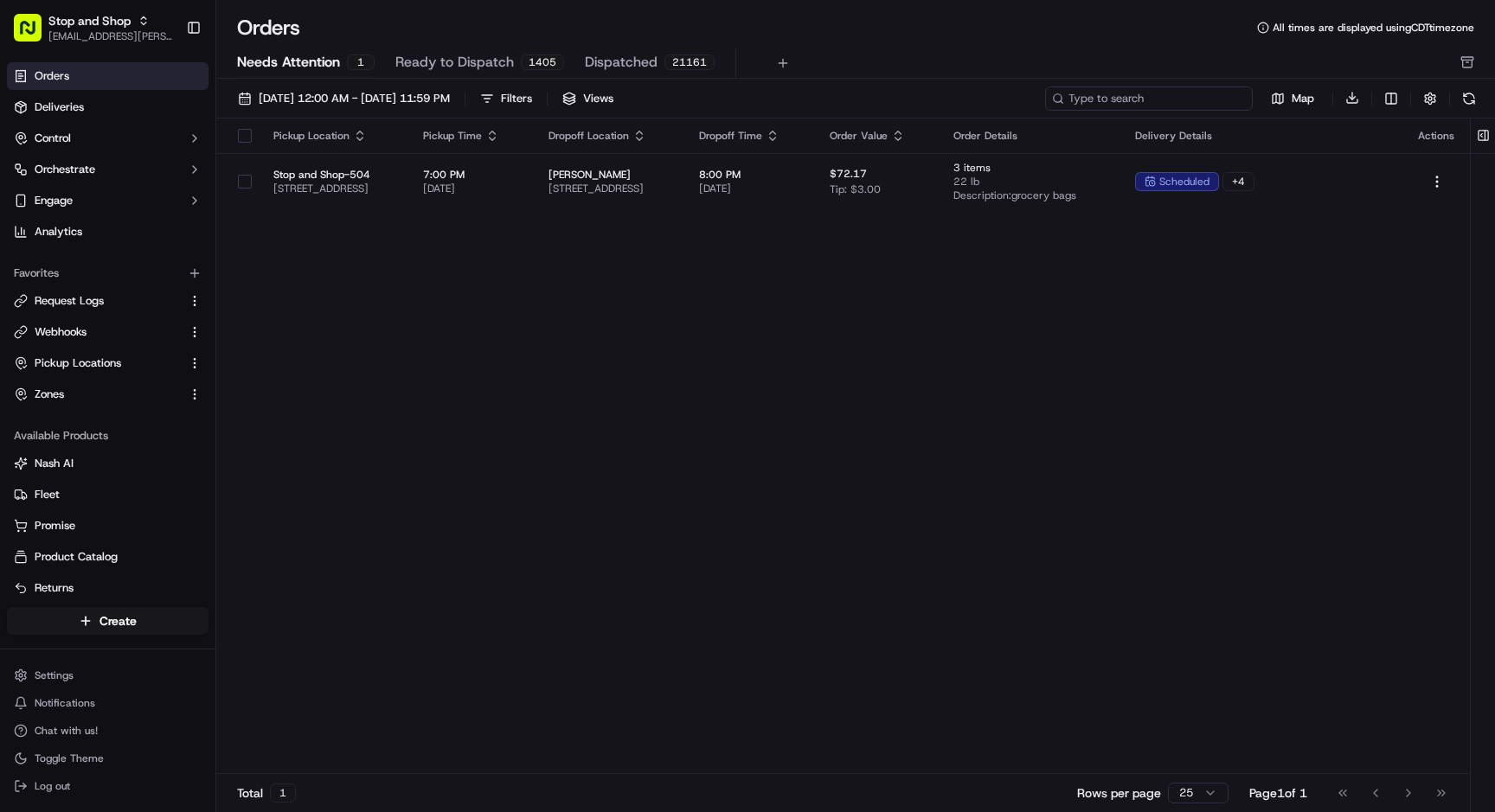
click at [1136, 96] on input at bounding box center [1149, 98] width 207 height 24
paste input "i716309926"
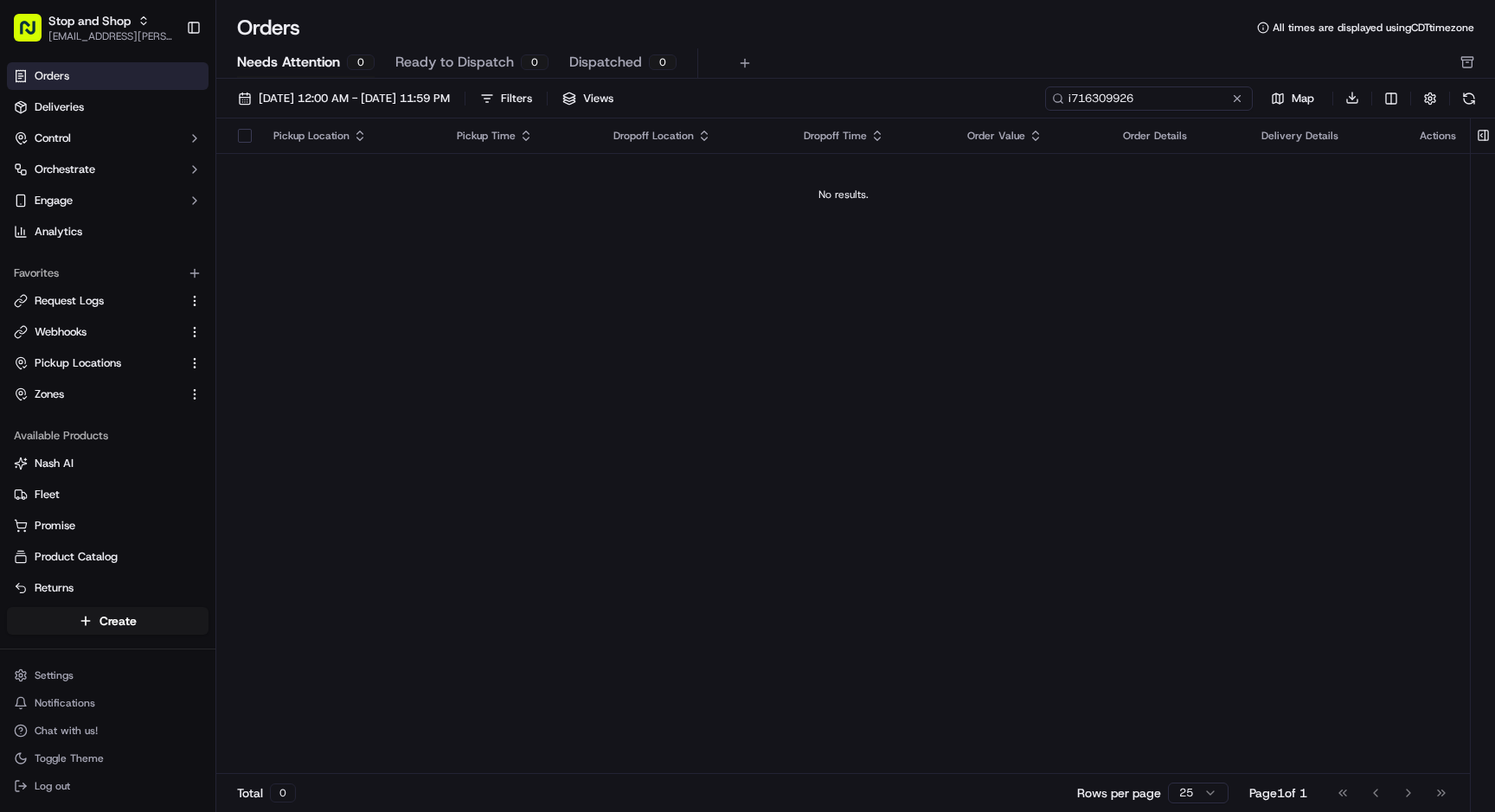
click at [1080, 97] on input "i716309926" at bounding box center [1149, 98] width 207 height 24
paste input "2639418"
type input "i712639418"
click at [1235, 99] on button at bounding box center [1237, 99] width 17 height 17
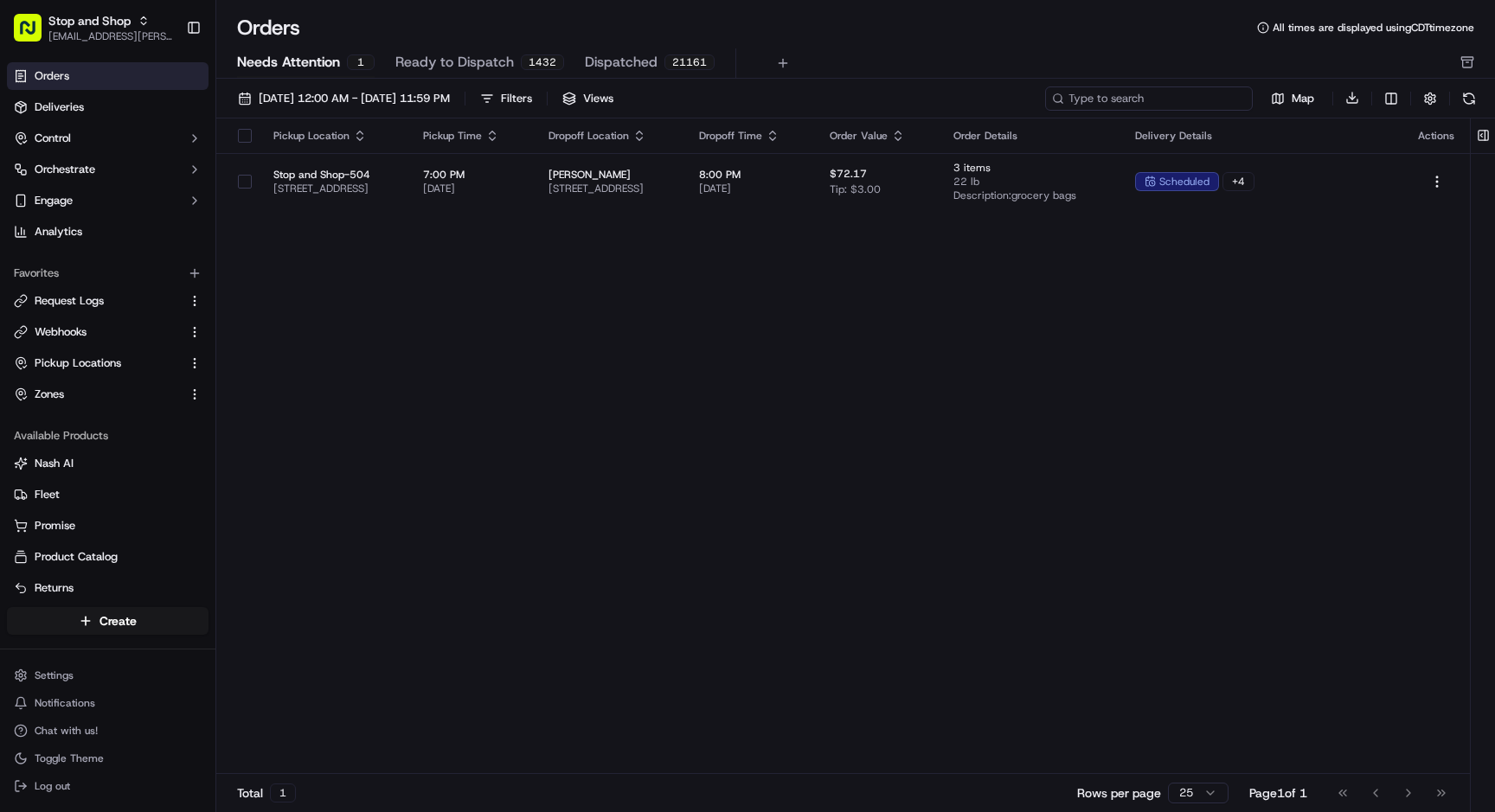
click at [1129, 94] on input at bounding box center [1149, 98] width 207 height 24
paste input "i683579419"
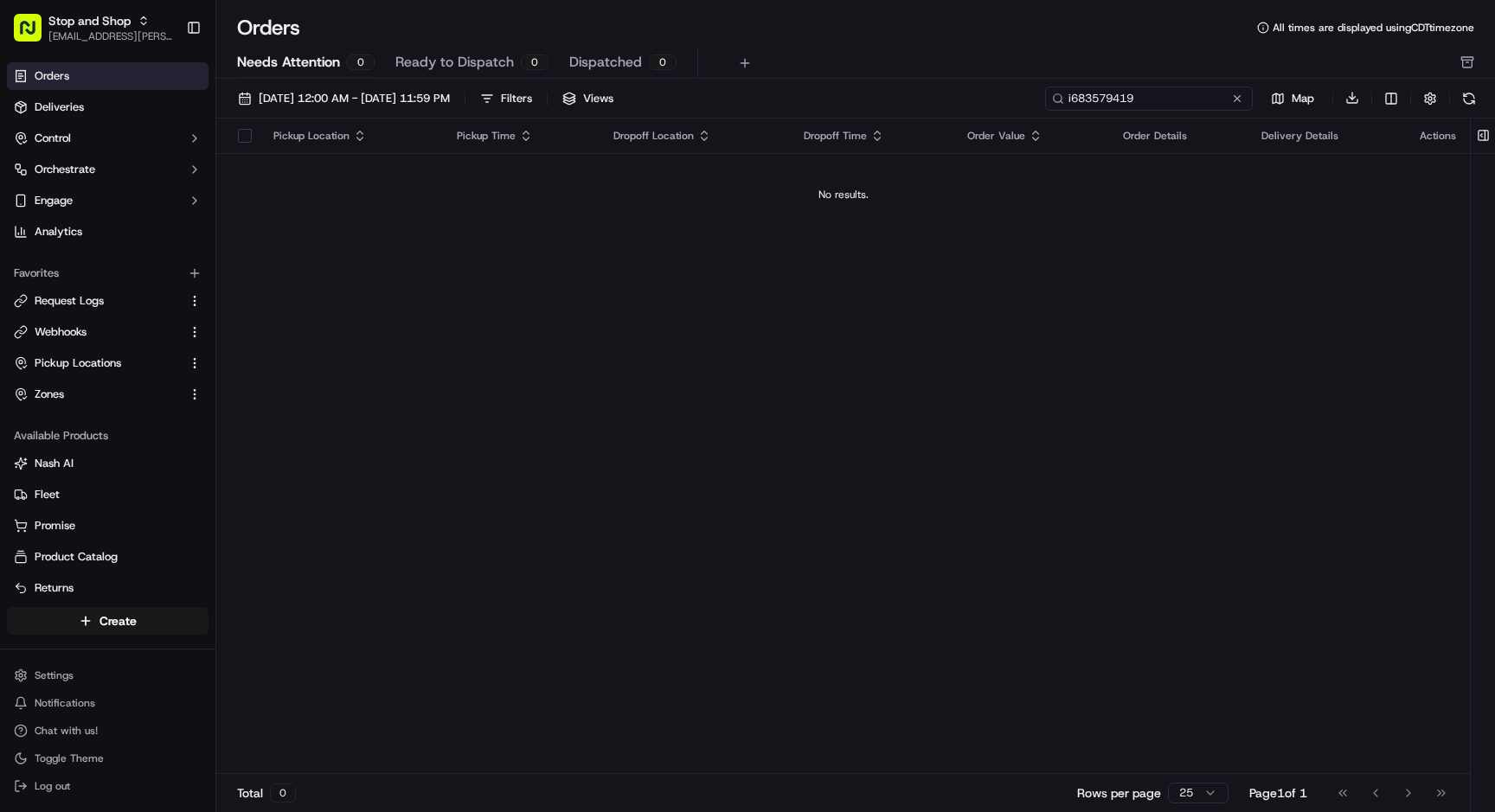
click at [1088, 93] on input "i683579419" at bounding box center [1149, 98] width 207 height 24
paste input "714223188"
type input "i714223188"
click at [486, 64] on span "Ready to Dispatch" at bounding box center [455, 62] width 118 height 20
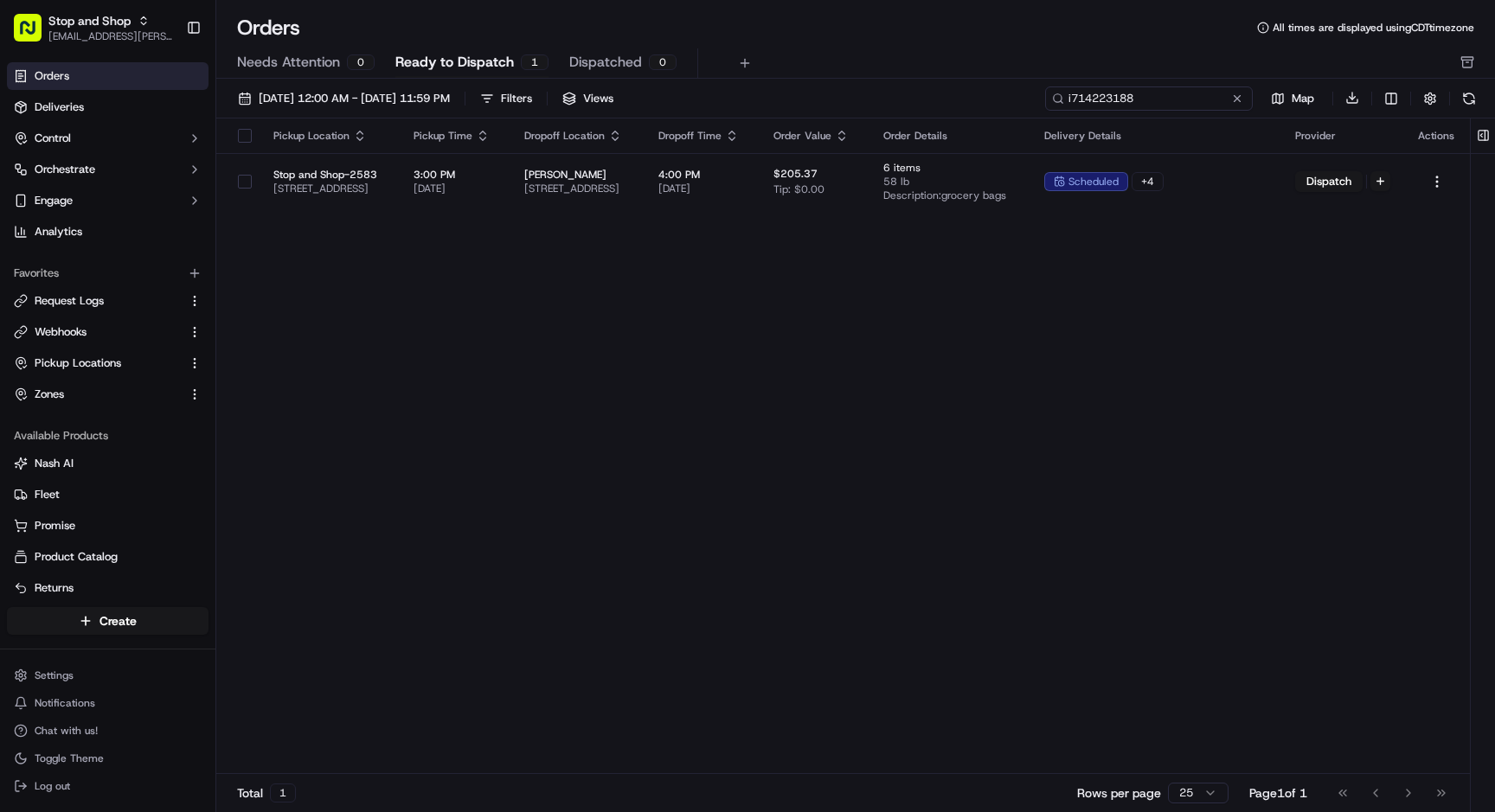
click at [1155, 104] on input "i714223188" at bounding box center [1149, 98] width 207 height 24
click at [1155, 103] on input "i714223188" at bounding box center [1149, 98] width 207 height 24
paste input "6309926"
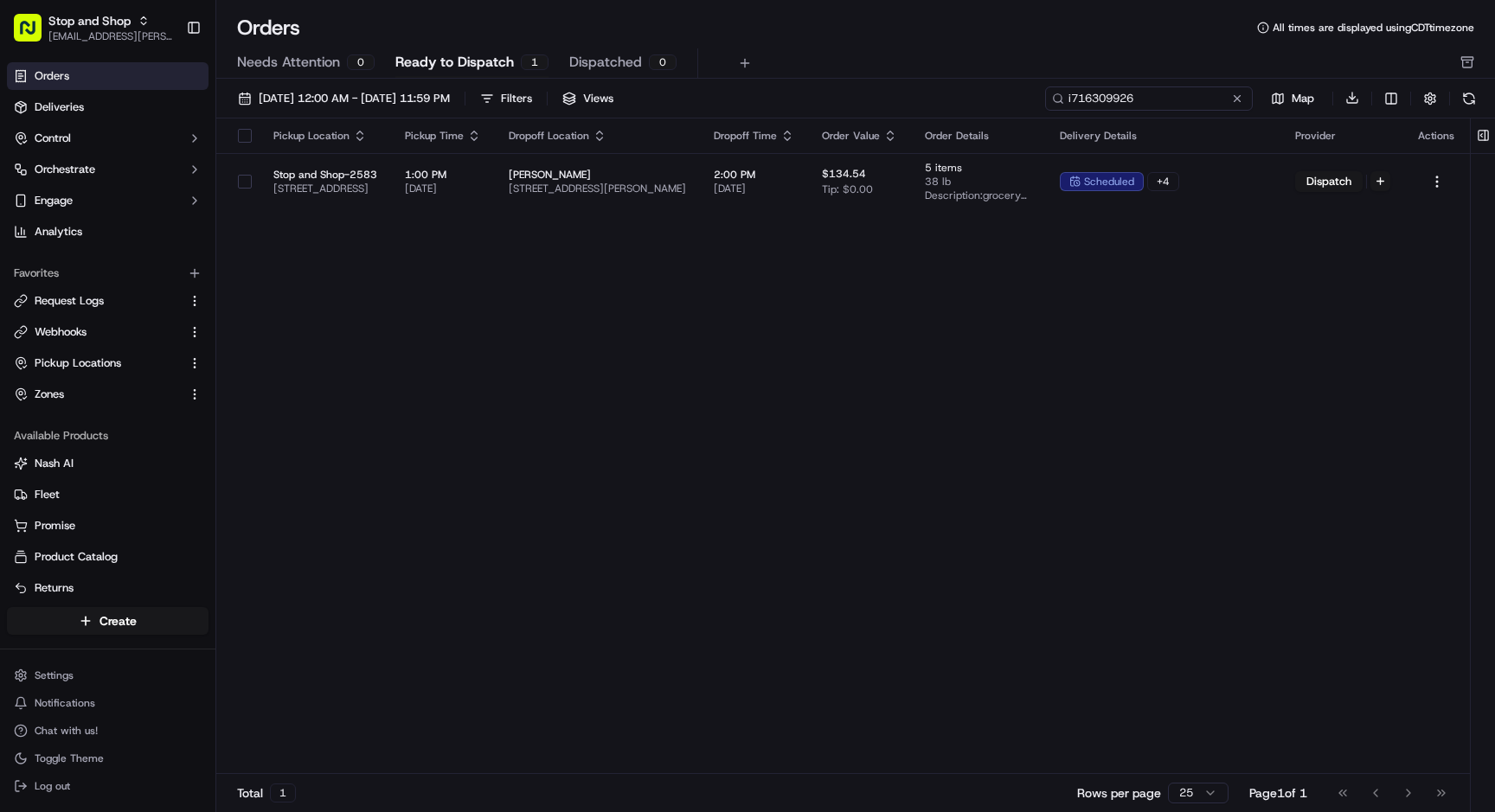
click at [1098, 96] on input "i716309926" at bounding box center [1149, 98] width 207 height 24
paste input "1865090"
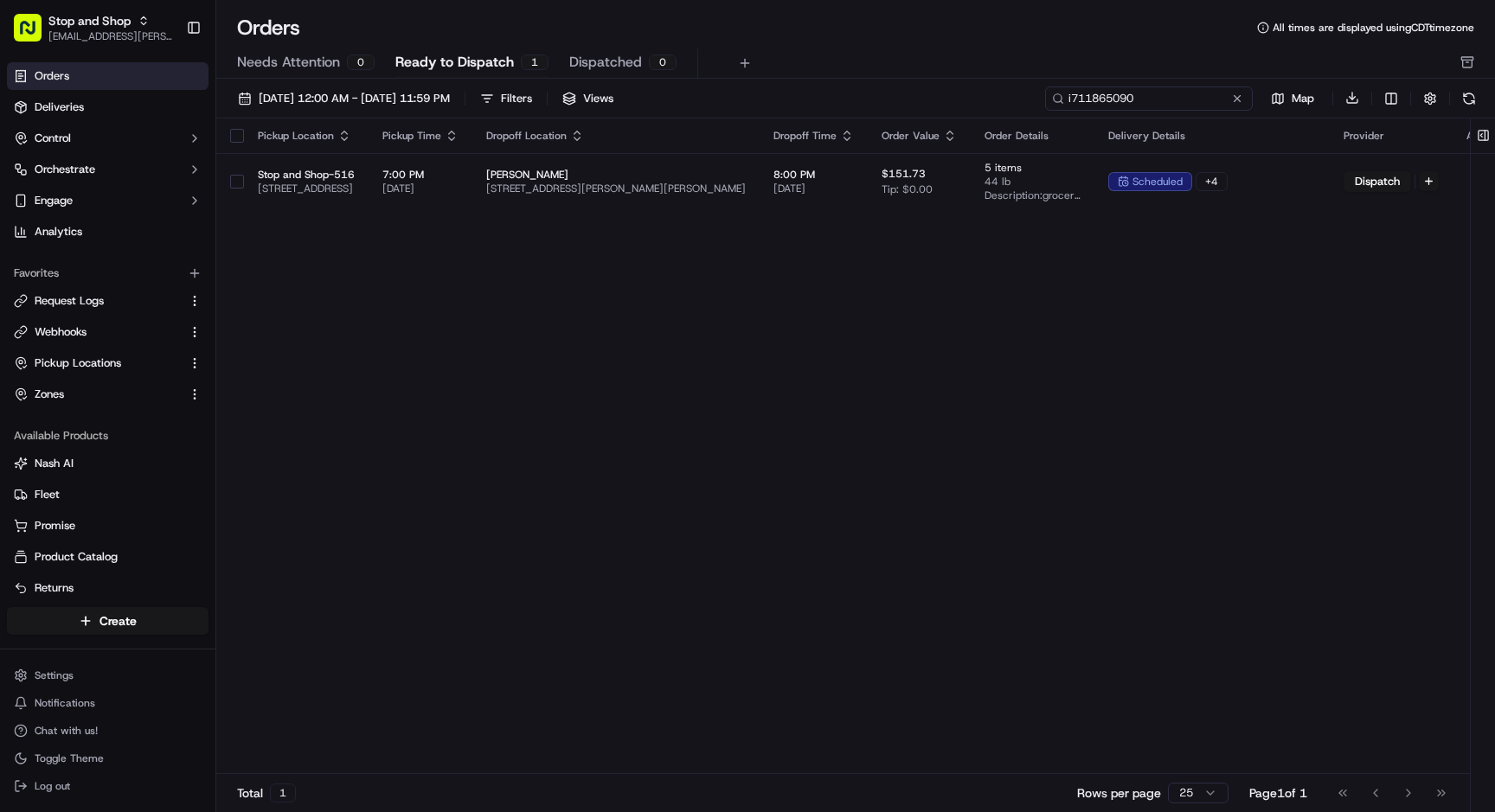
click at [1087, 95] on input "i711865090" at bounding box center [1149, 98] width 207 height 24
paste input "3812921"
click at [1092, 98] on input "i713812921" at bounding box center [1149, 98] width 207 height 24
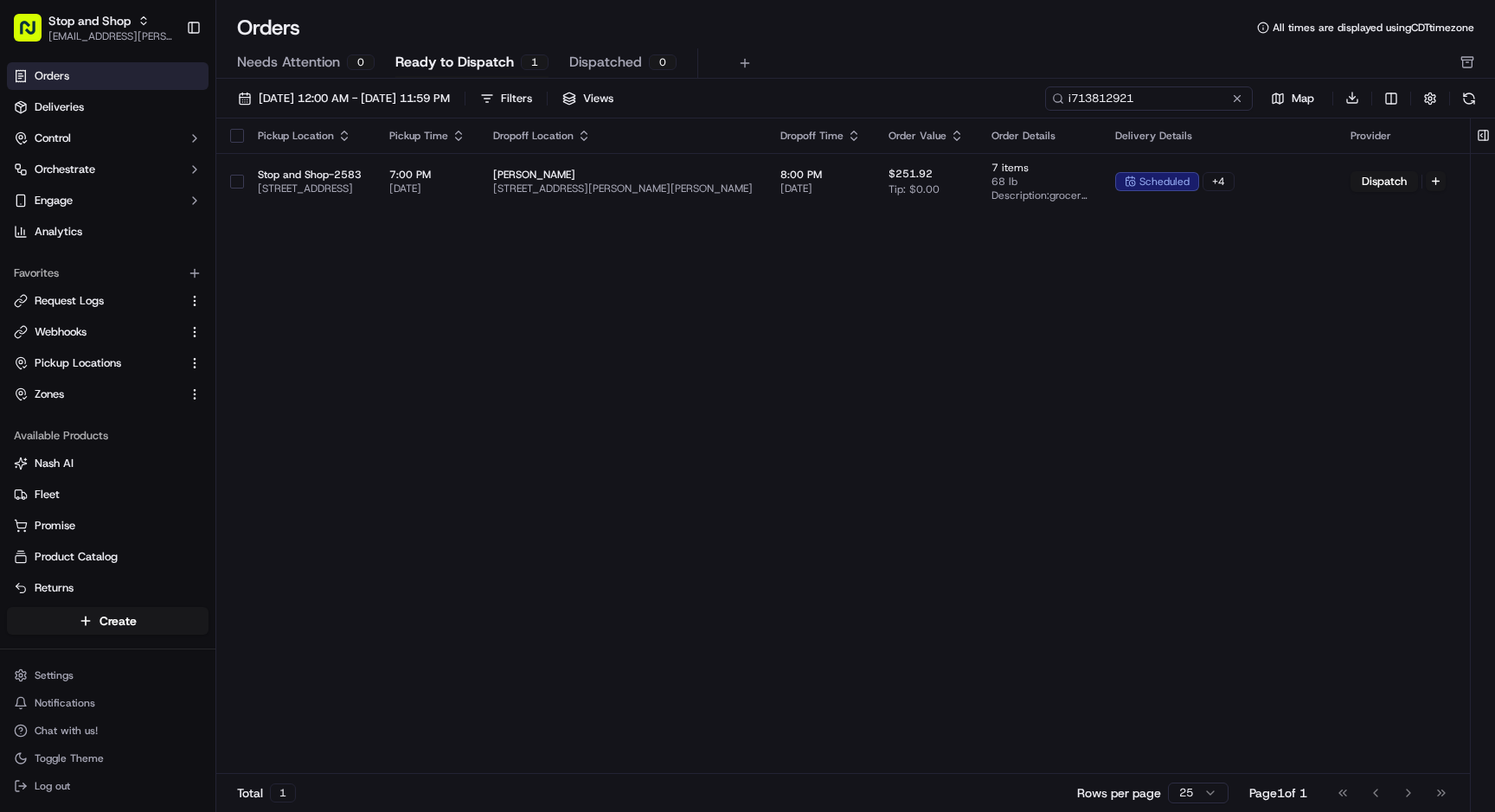
paste input "6204531"
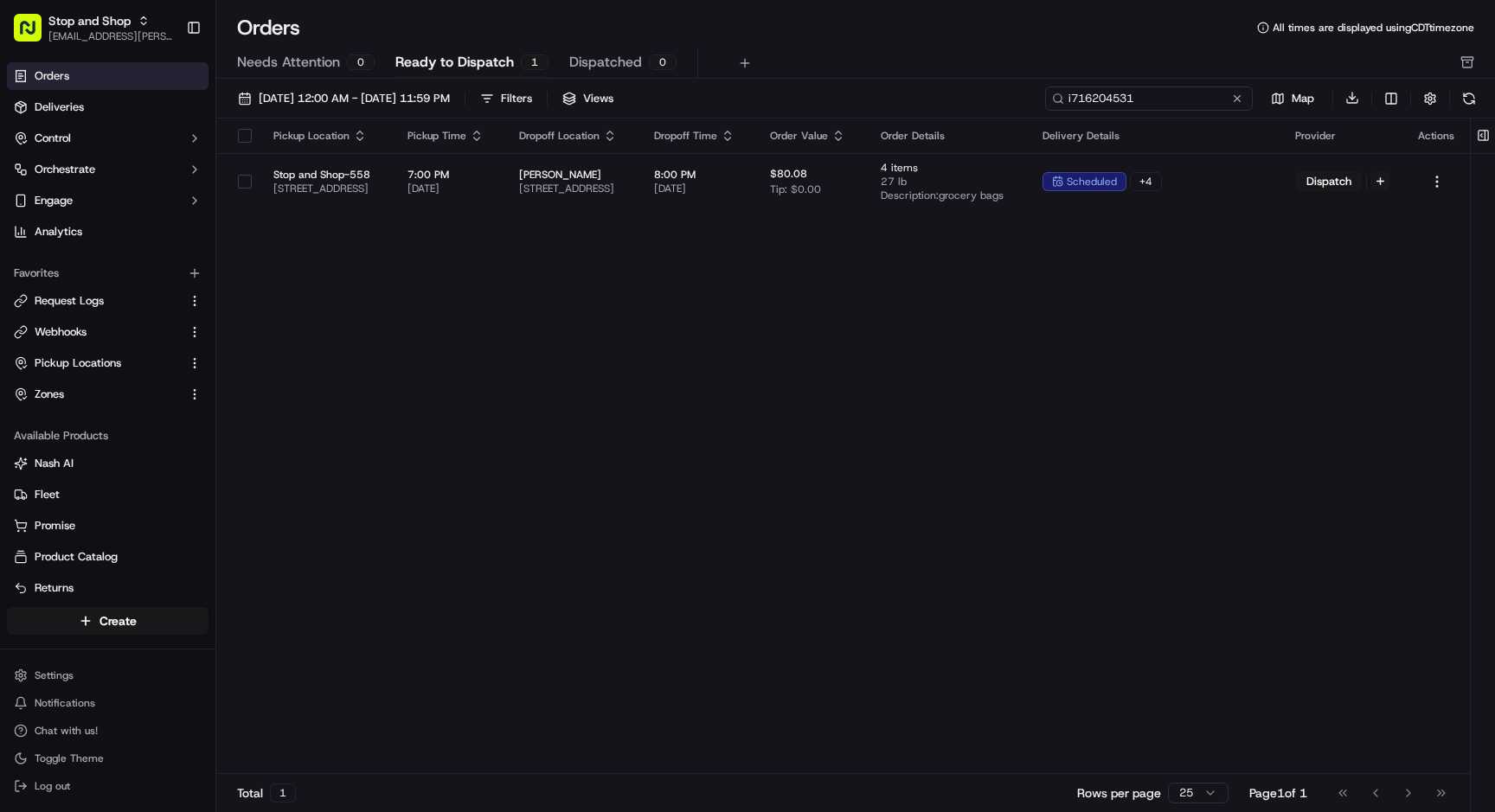
click at [1093, 100] on input "i716204531" at bounding box center [1149, 98] width 207 height 24
paste input "142067"
click at [1084, 103] on input "i716142067" at bounding box center [1149, 98] width 207 height 24
click at [1084, 99] on input "i716142067" at bounding box center [1149, 98] width 207 height 24
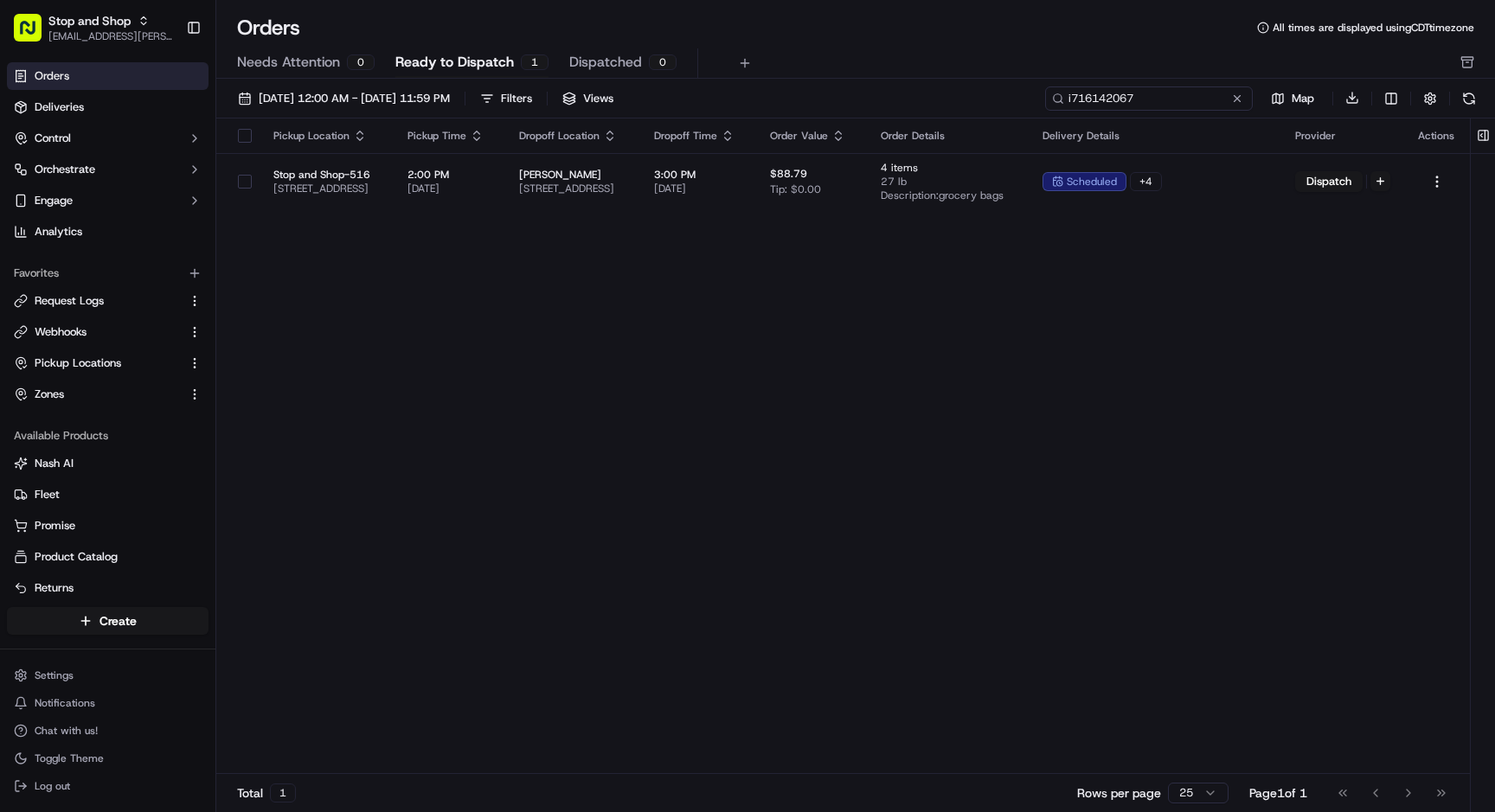
click at [1084, 99] on input "i716142067" at bounding box center [1149, 98] width 207 height 24
paste input "13204"
click at [1098, 97] on input "i716113204" at bounding box center [1149, 98] width 207 height 24
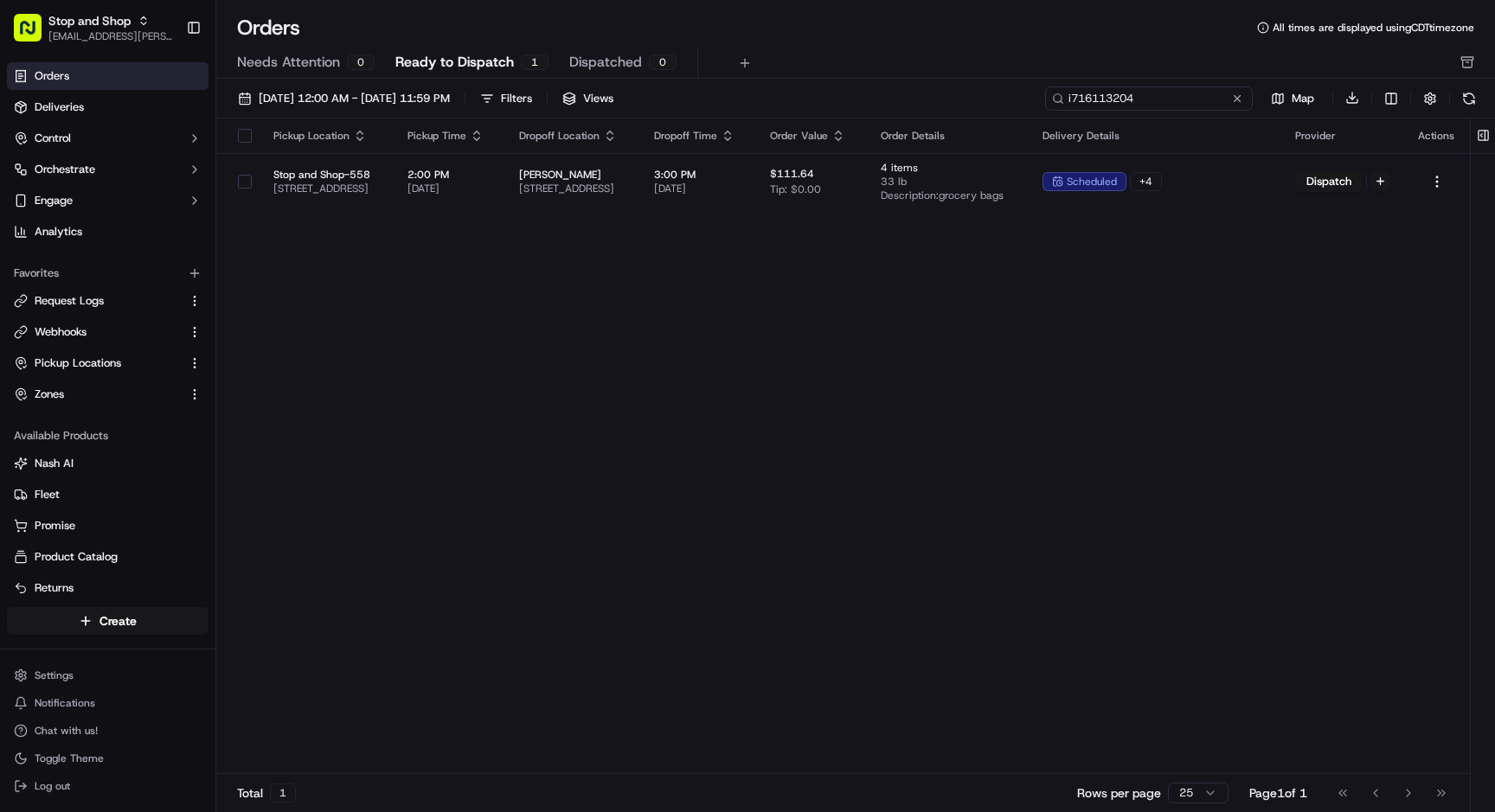
paste input "5014406"
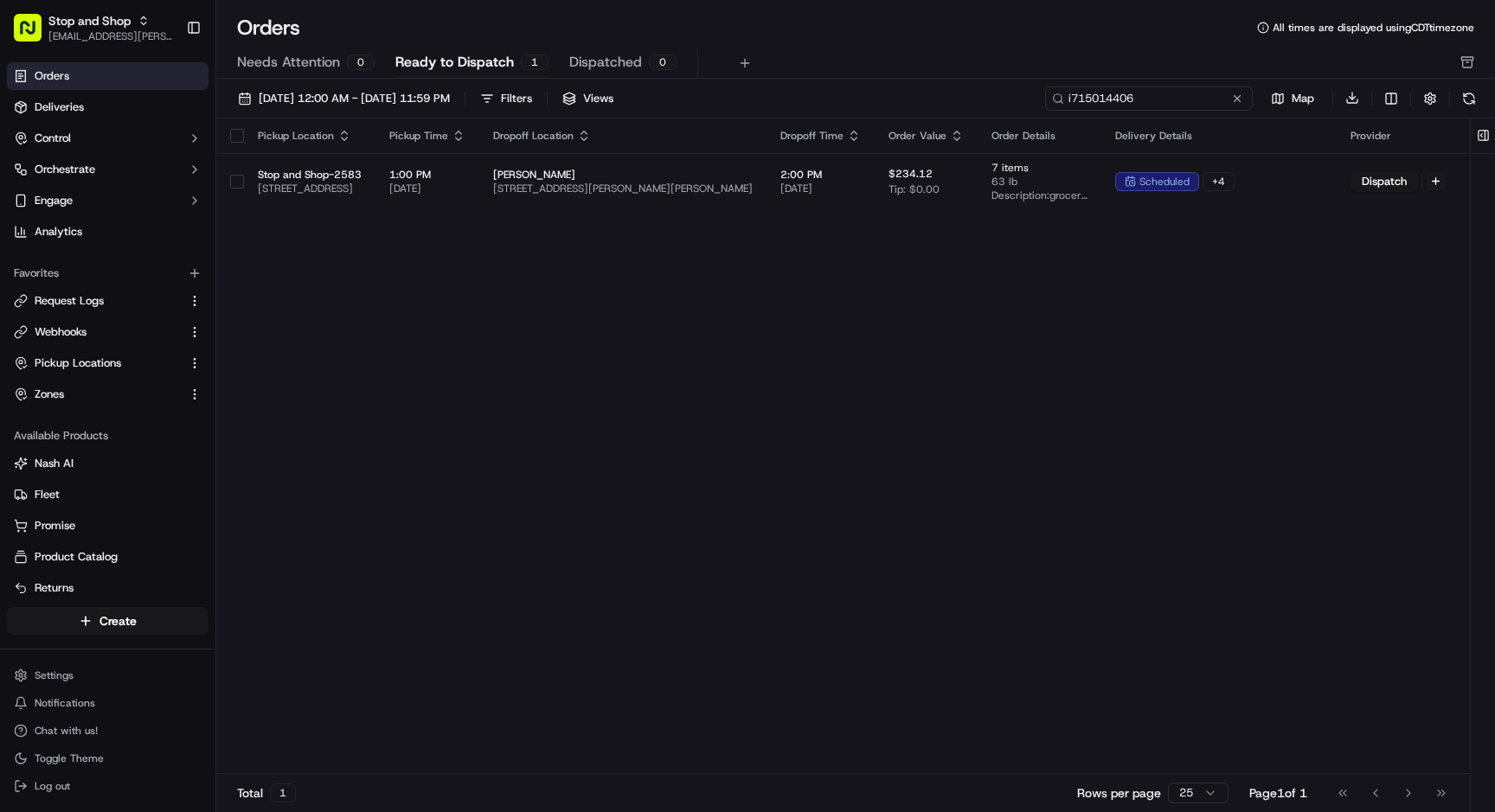
click at [1081, 97] on input "i715014406" at bounding box center [1149, 98] width 207 height 24
paste input "652695"
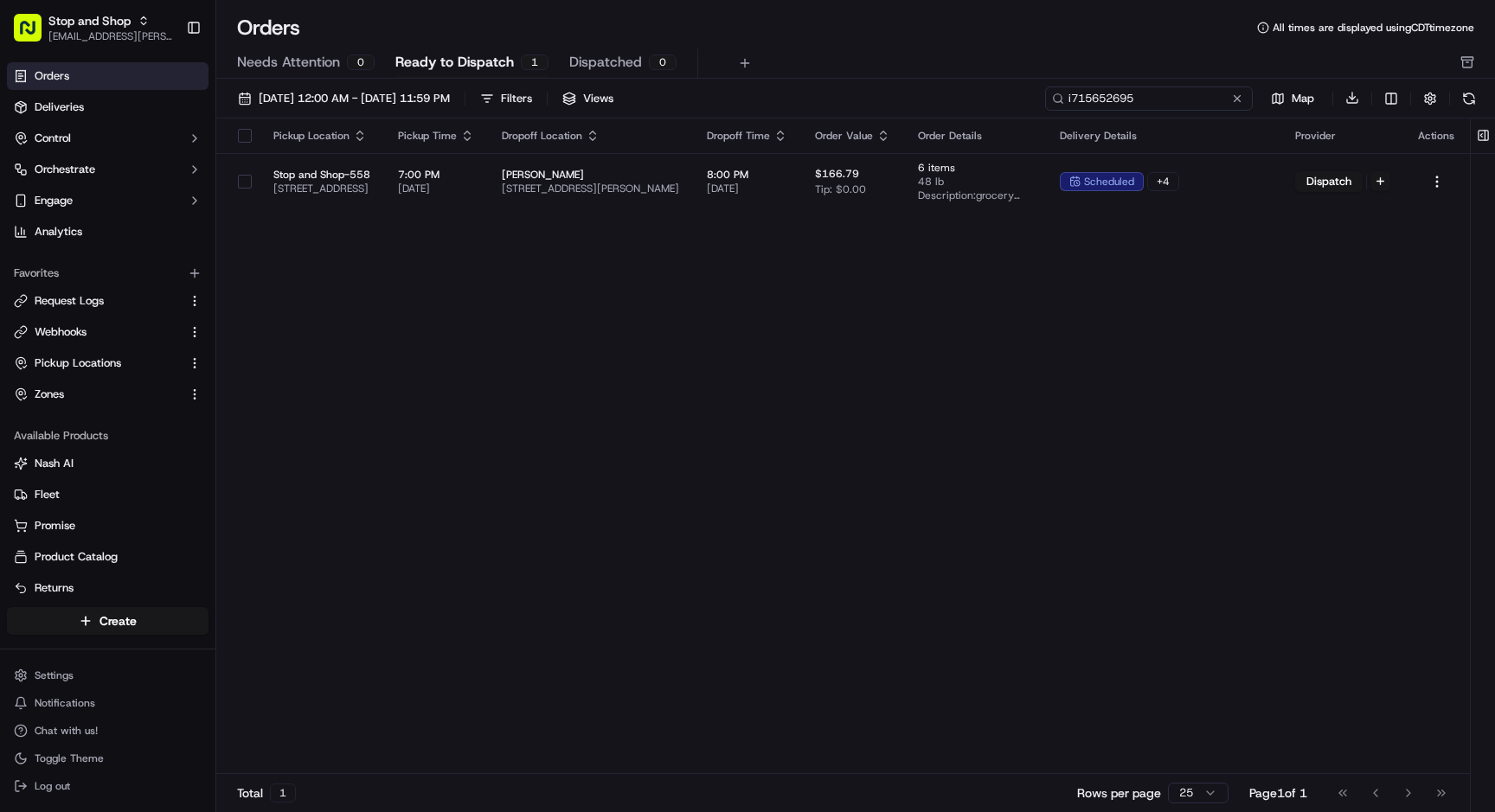
click at [1102, 107] on input "i715652695" at bounding box center [1149, 98] width 207 height 24
paste input "7044564"
click at [1114, 103] on input "i717044564" at bounding box center [1149, 98] width 207 height 24
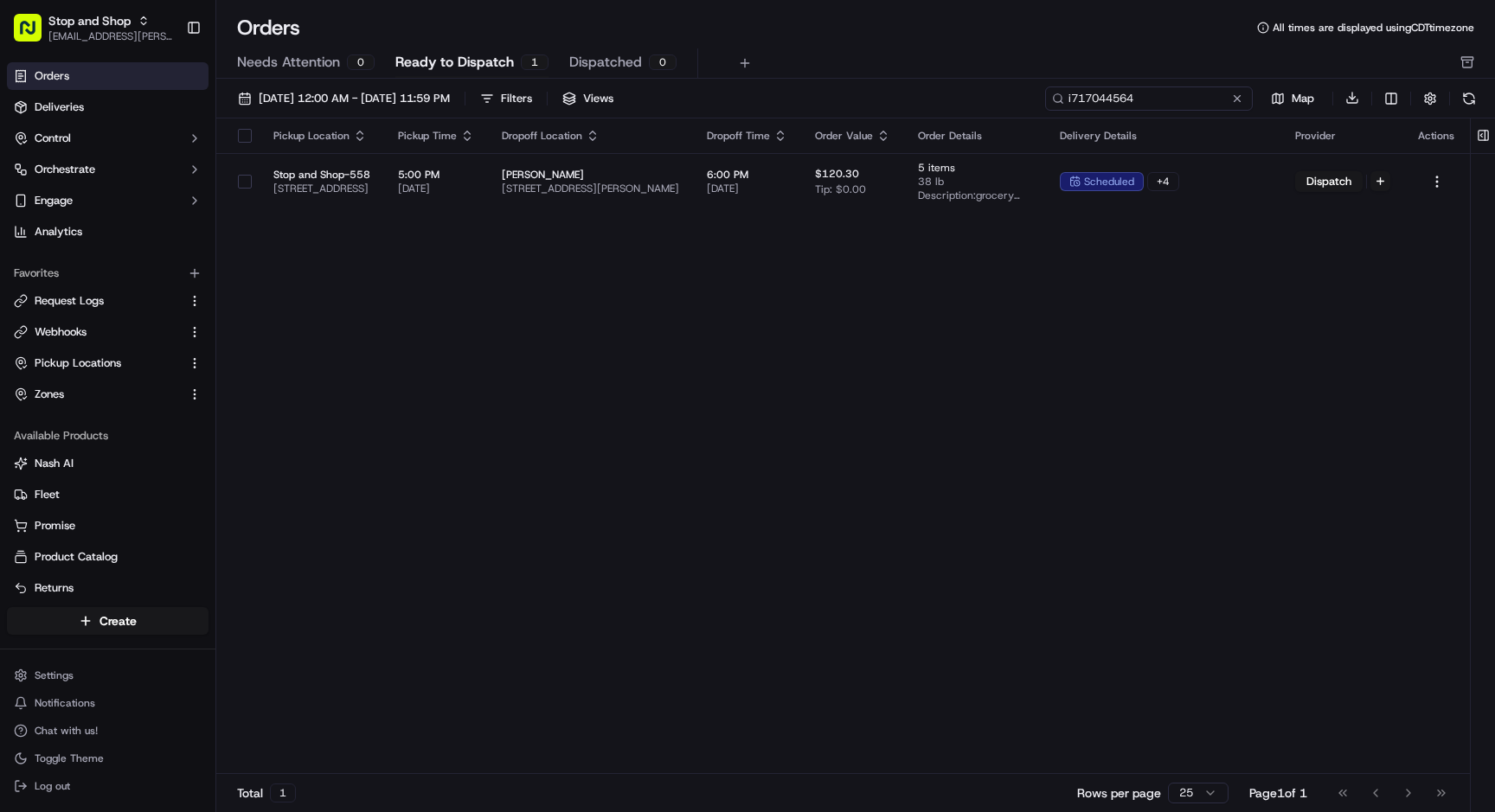
paste input "07157184"
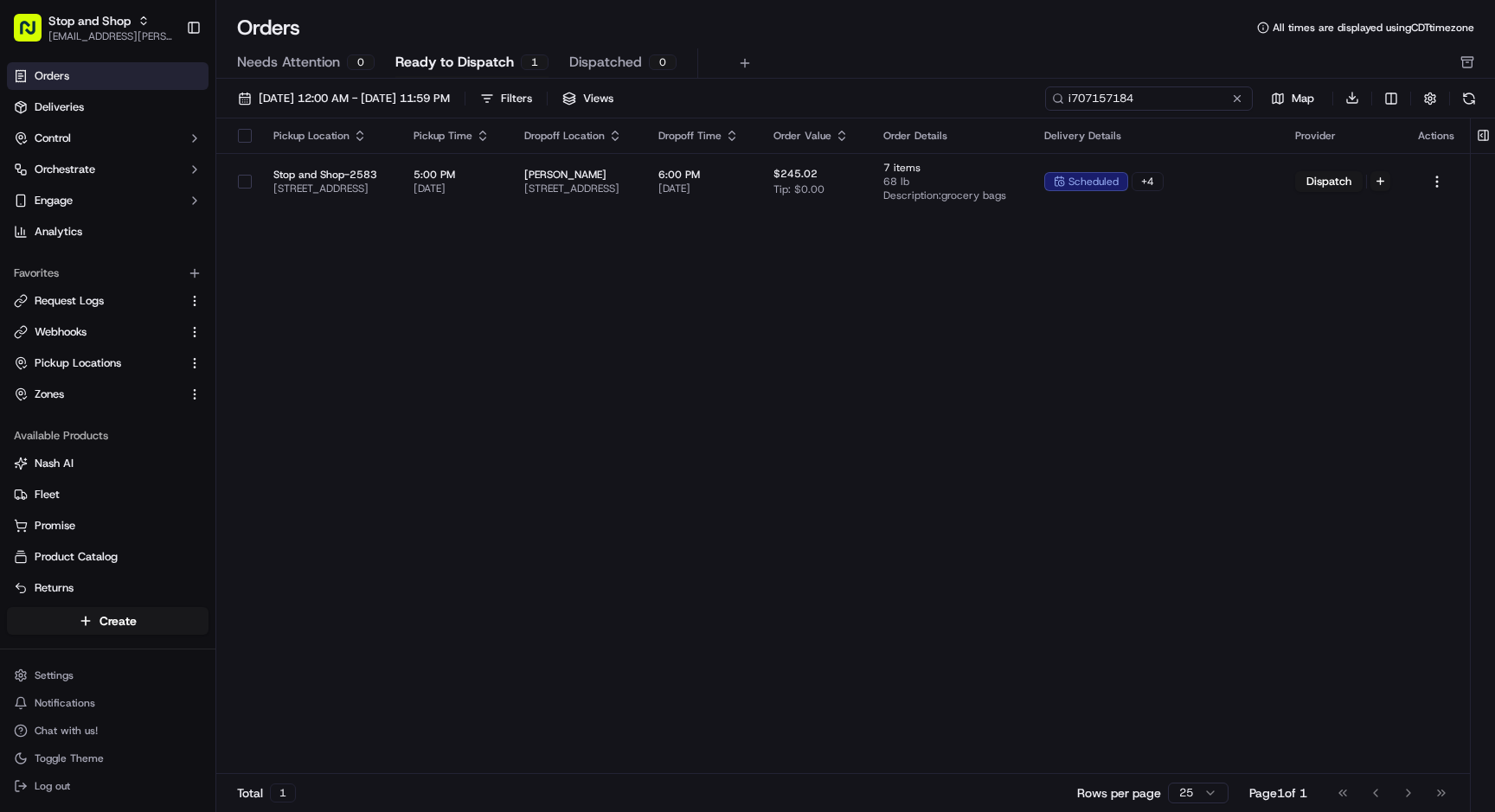
click at [1090, 96] on input "i707157184" at bounding box center [1149, 98] width 207 height 24
paste input "m716617837"
click at [1091, 101] on input "m716617837" at bounding box center [1149, 98] width 207 height 24
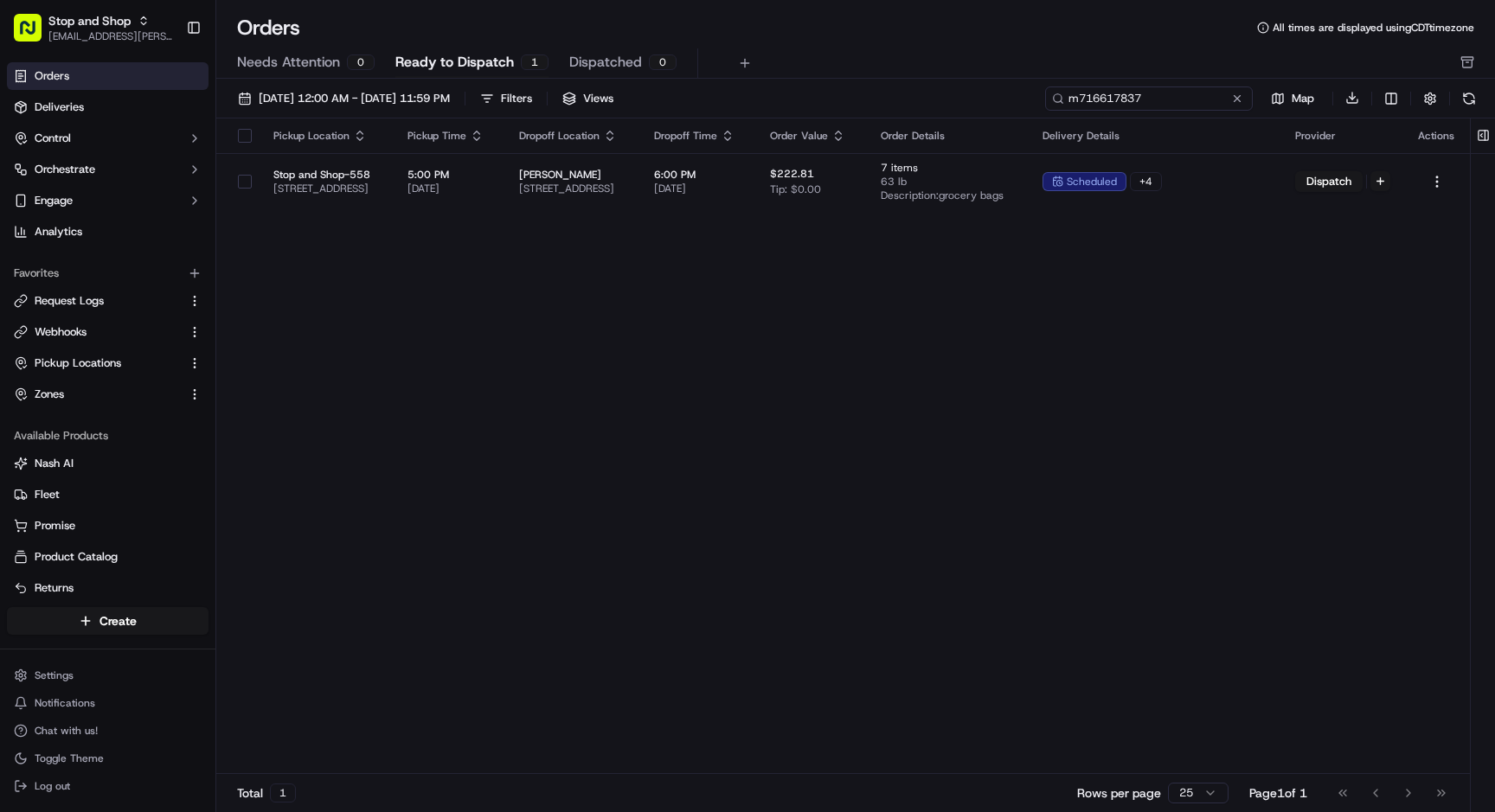
paste input "i715838537"
click at [1092, 101] on input "i715838537" at bounding box center [1149, 98] width 207 height 24
paste input "157147"
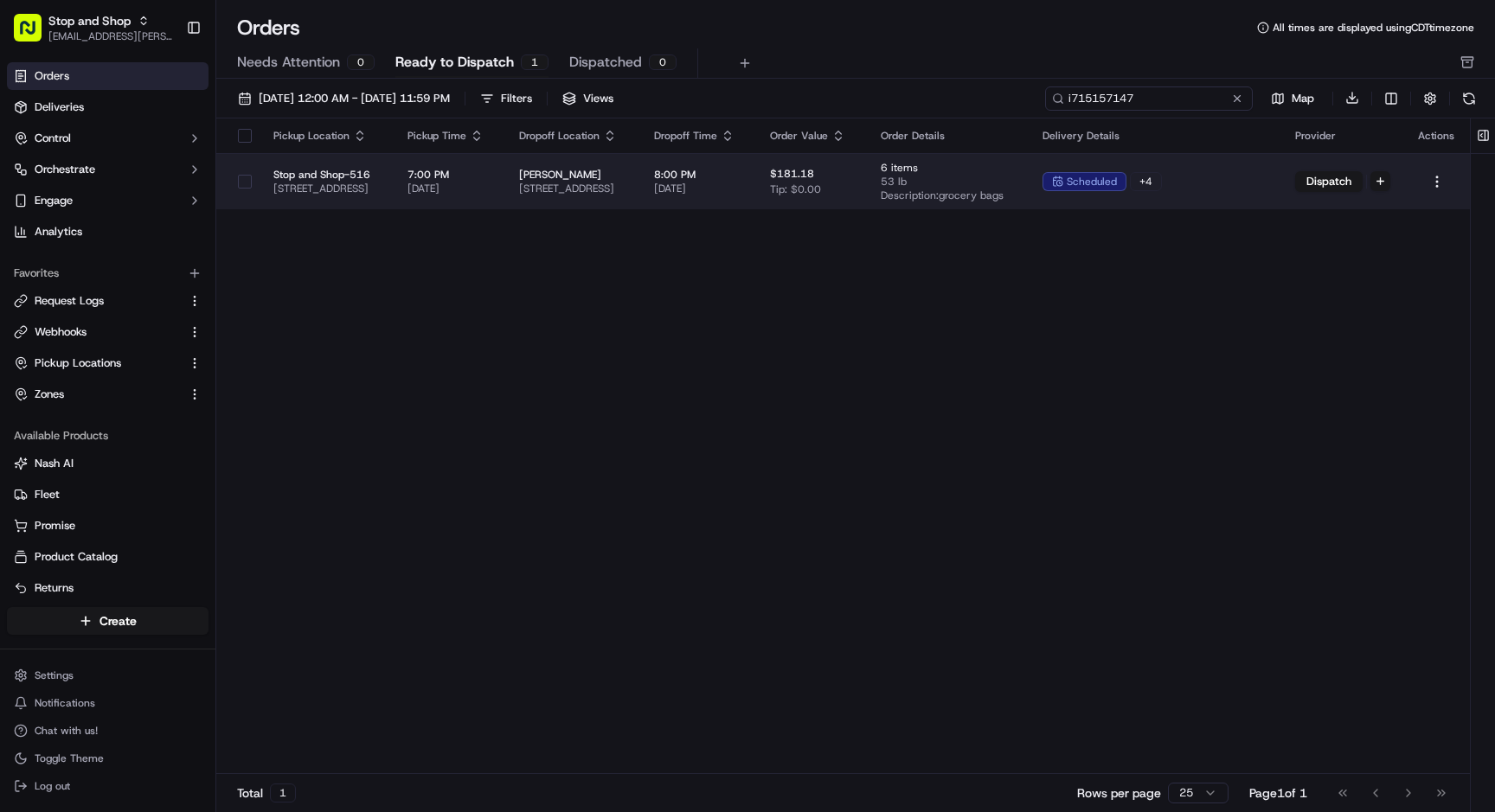
type input "i715157147"
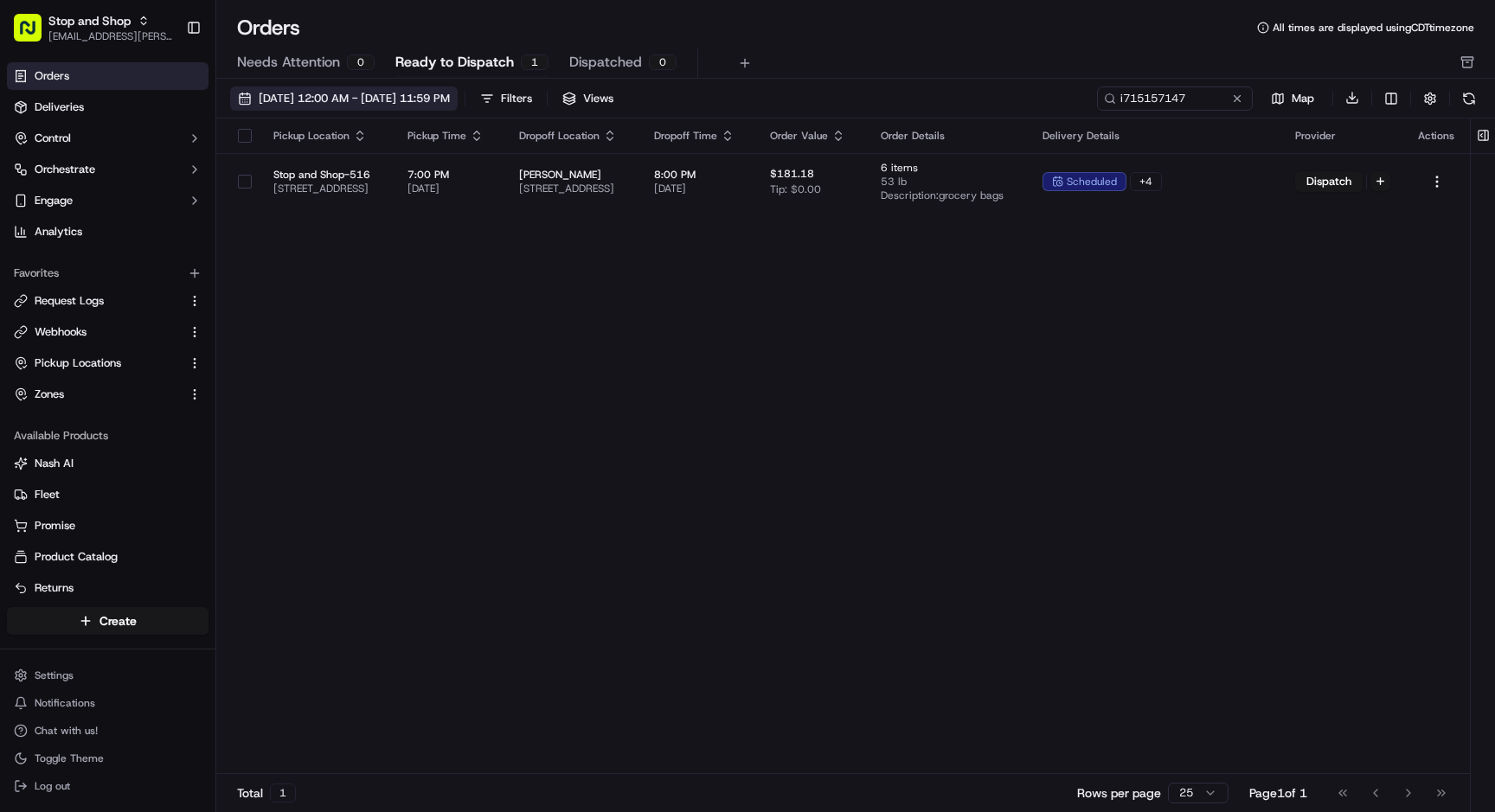
click at [426, 96] on span "[DATE] 12:00 AM - [DATE] 11:59 PM" at bounding box center [354, 99] width 191 height 16
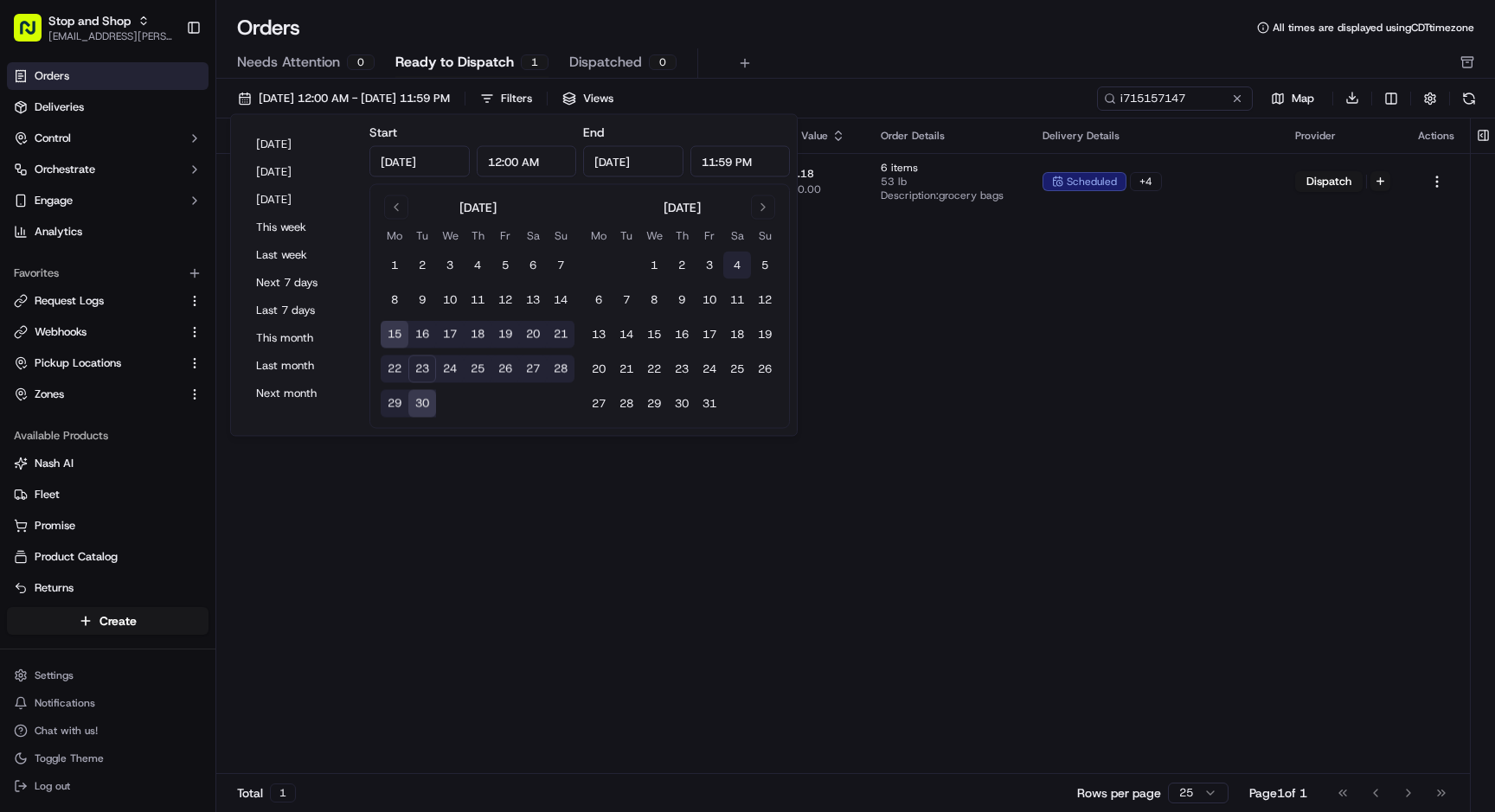
click at [735, 261] on button "4" at bounding box center [737, 265] width 28 height 28
type input "[DATE]"
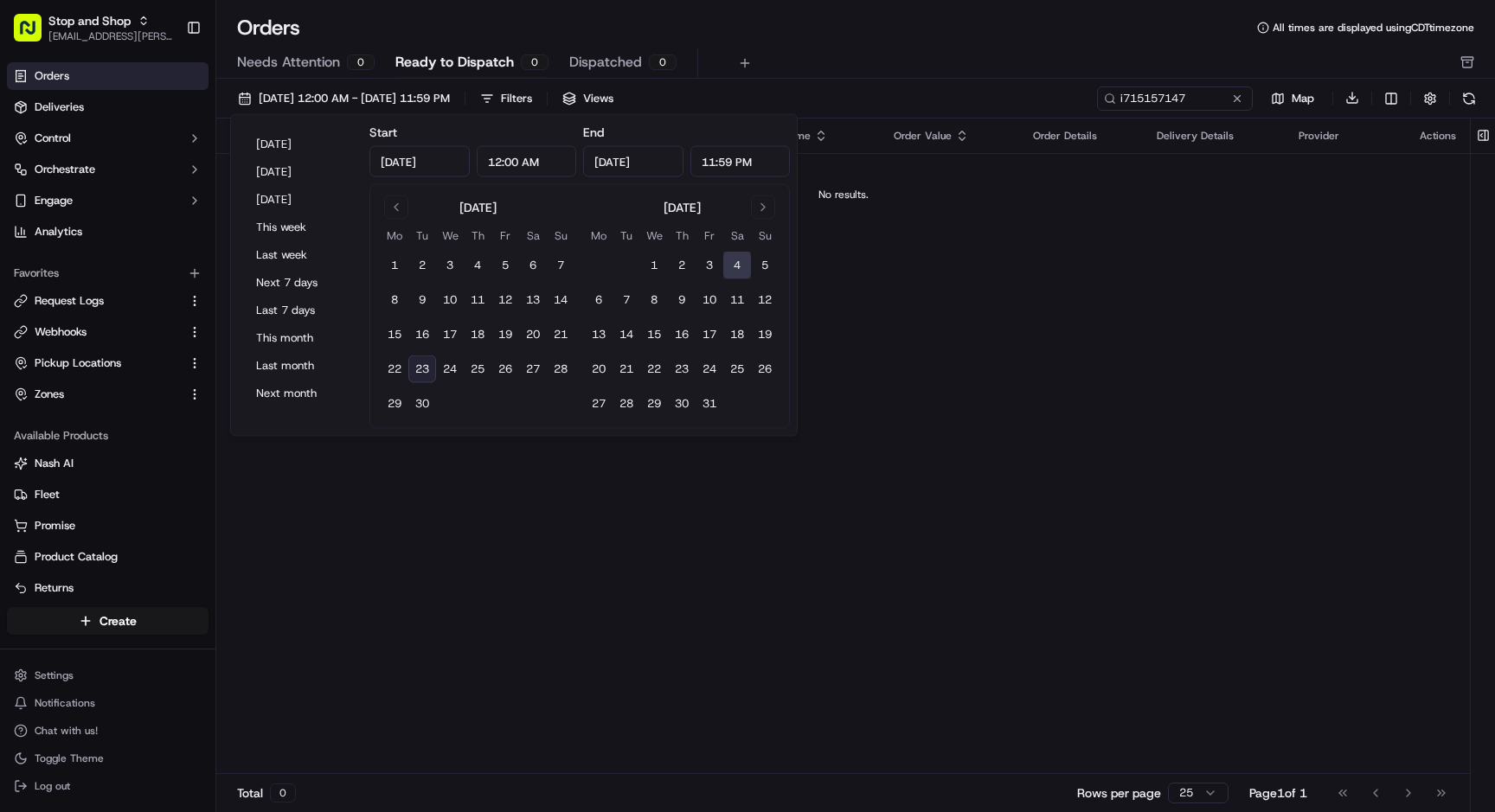
click at [856, 52] on div "Needs Attention 0 Ready to Dispatch 0 Dispatched 0" at bounding box center [843, 63] width 1213 height 29
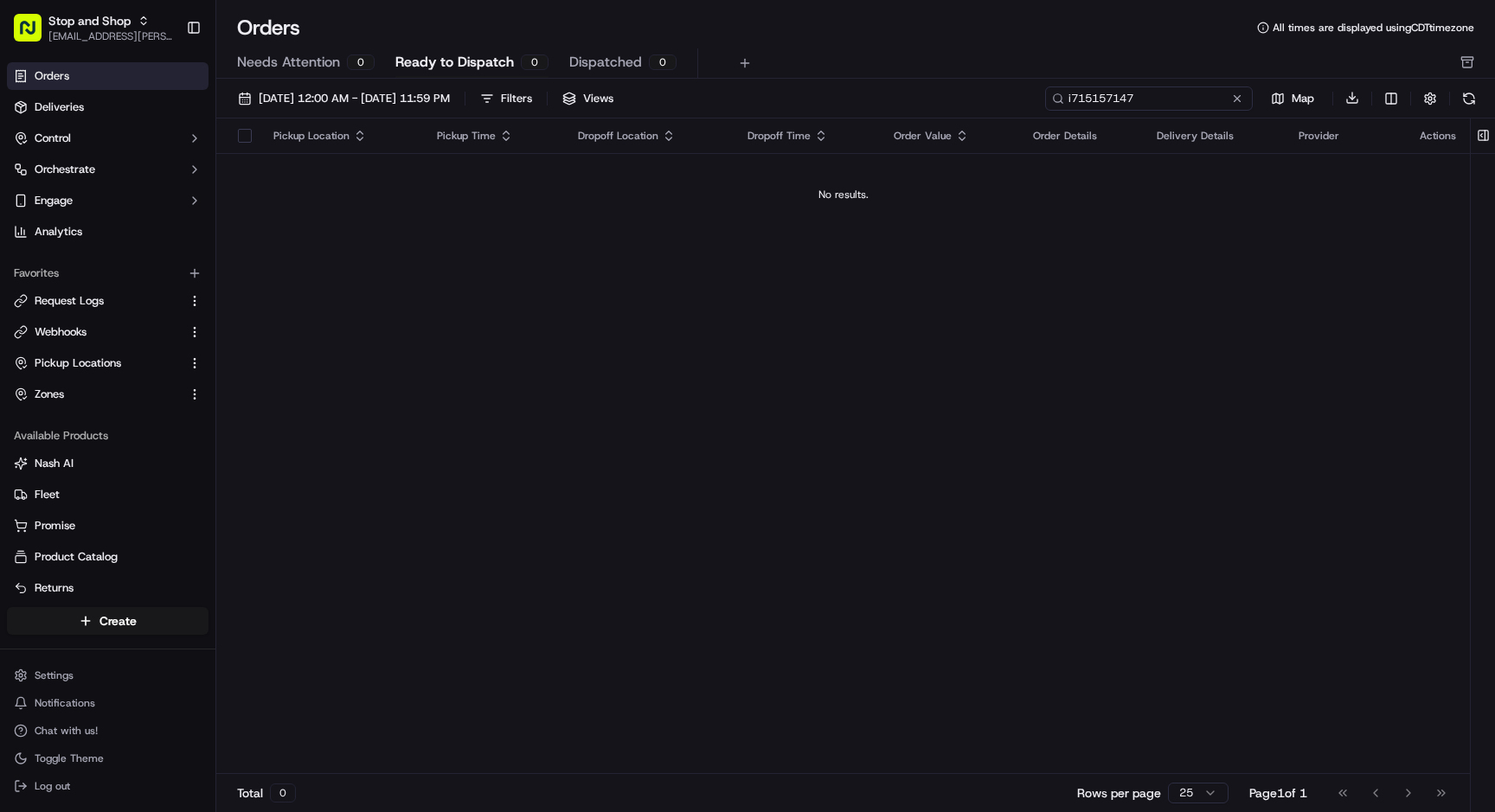
click at [1124, 96] on input "i715157147" at bounding box center [1149, 98] width 207 height 24
paste input "683579419"
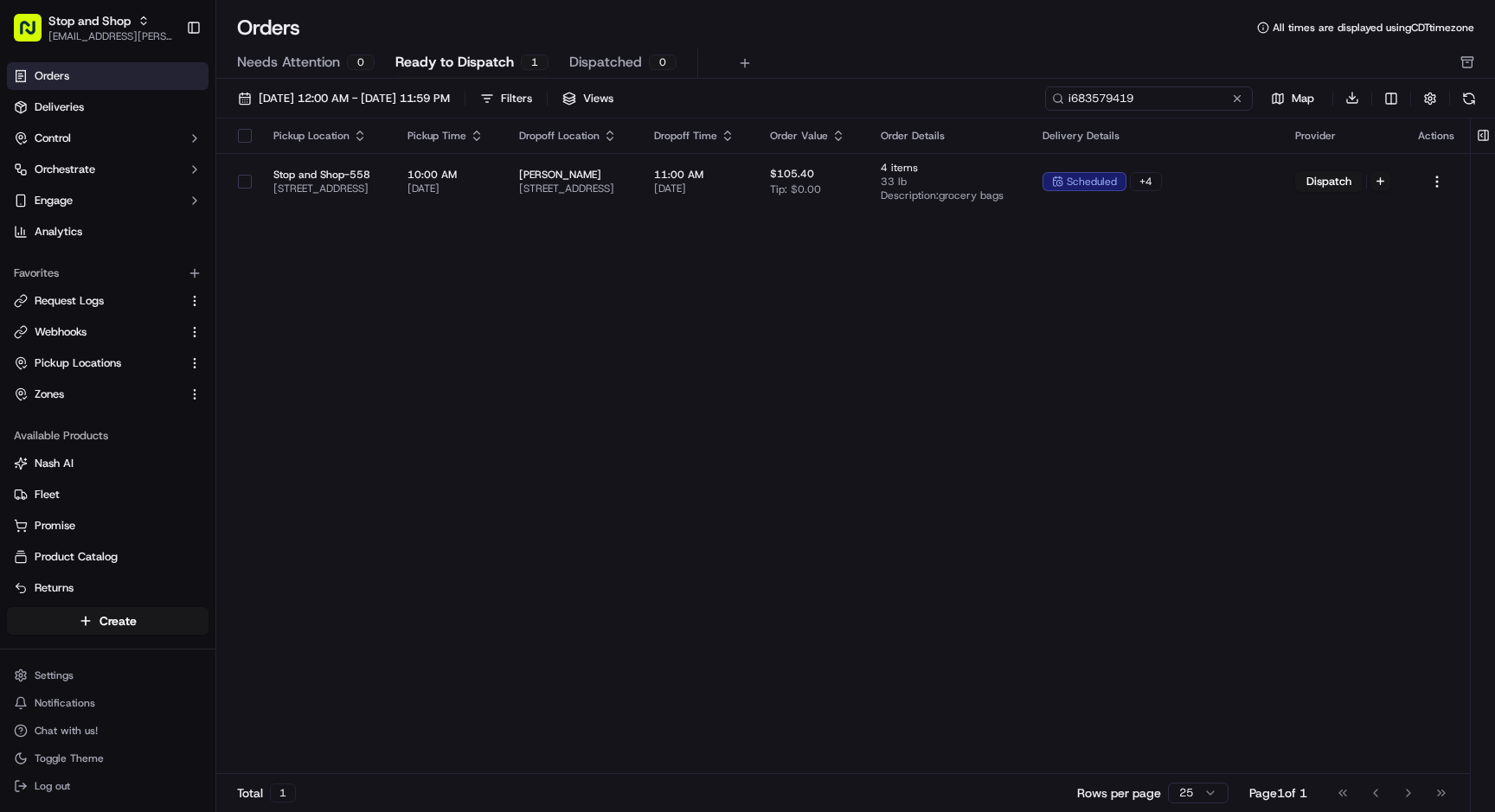
type input "i683579419"
